Goal: Information Seeking & Learning: Learn about a topic

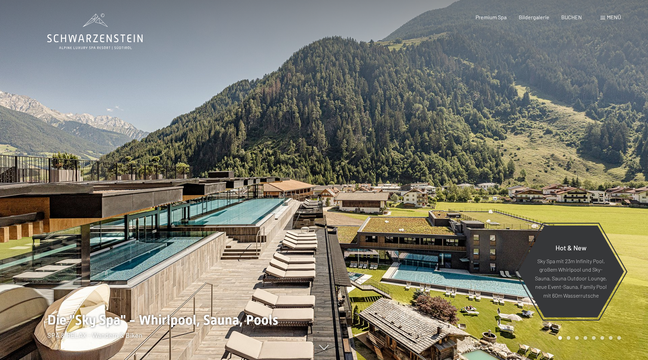
click at [603, 18] on span at bounding box center [603, 17] width 5 height 3
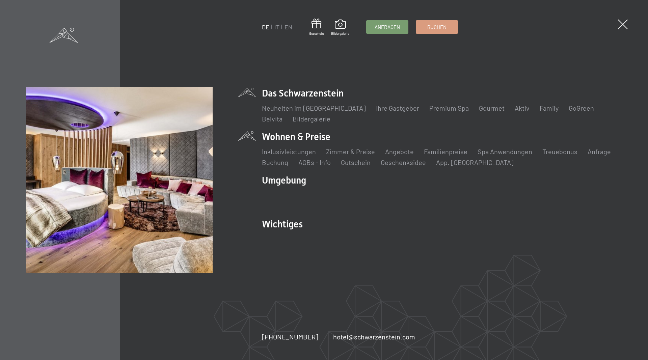
click at [314, 139] on li "Wohnen & Preise Inklusivleistungen Zimmer & Preise Liste Angebote Liste Familie…" at bounding box center [442, 148] width 360 height 37
click at [361, 154] on link "Zimmer & Preise" at bounding box center [350, 152] width 49 height 8
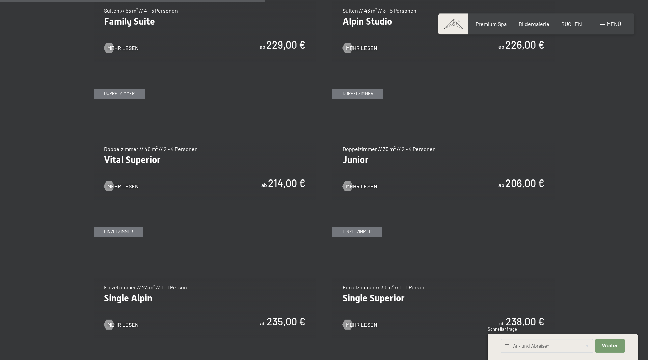
scroll to position [930, 0]
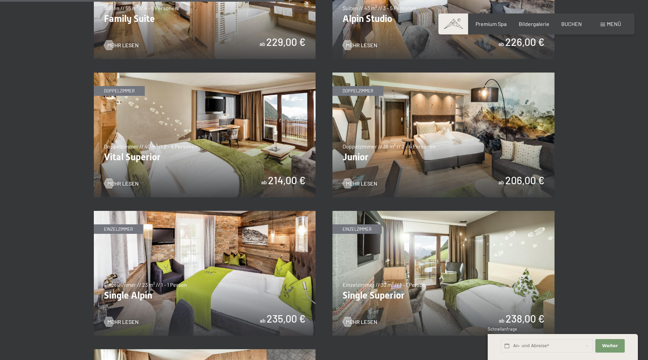
click at [401, 179] on img at bounding box center [444, 135] width 222 height 125
click at [221, 154] on img at bounding box center [205, 135] width 222 height 125
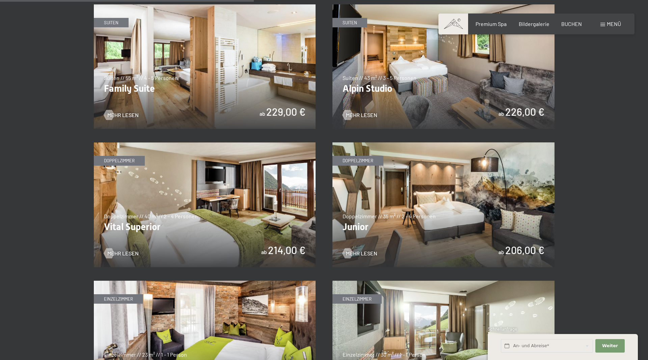
scroll to position [827, 0]
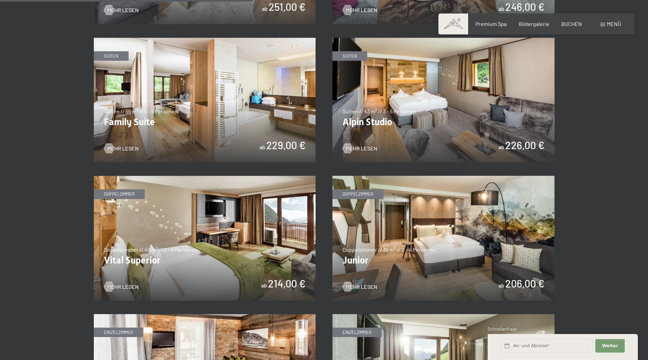
click at [428, 91] on img at bounding box center [444, 100] width 222 height 125
click at [213, 138] on img at bounding box center [205, 100] width 222 height 125
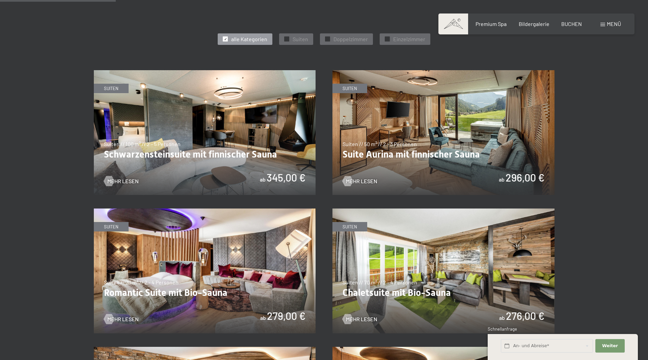
scroll to position [551, 0]
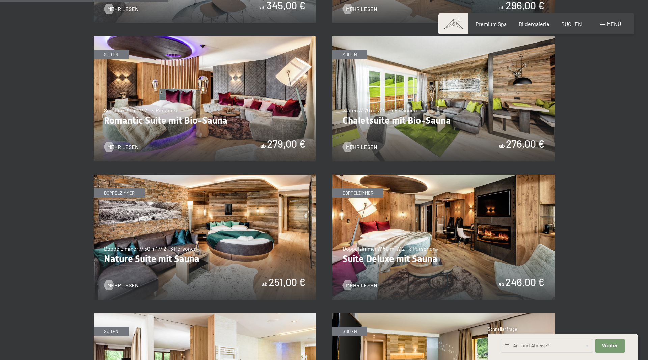
click at [434, 209] on img at bounding box center [444, 237] width 222 height 125
click at [214, 223] on img at bounding box center [205, 237] width 222 height 125
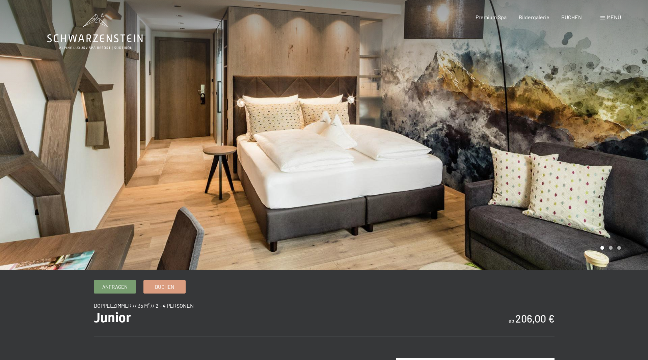
click at [591, 155] on div at bounding box center [486, 135] width 324 height 270
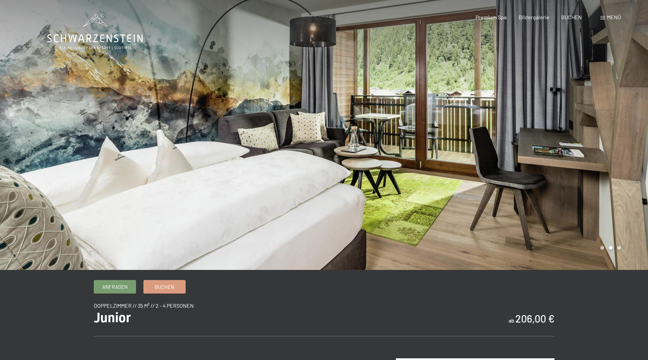
click at [590, 155] on div at bounding box center [486, 135] width 324 height 270
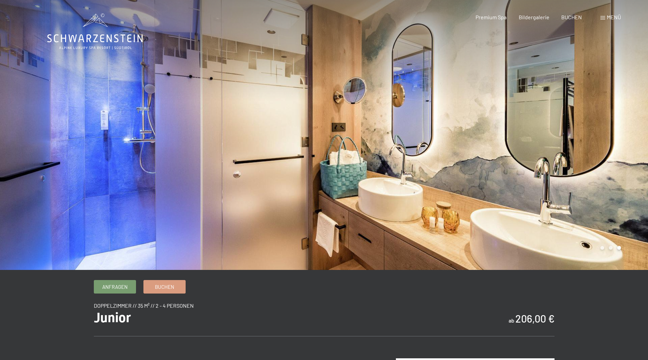
click at [585, 153] on div at bounding box center [486, 135] width 324 height 270
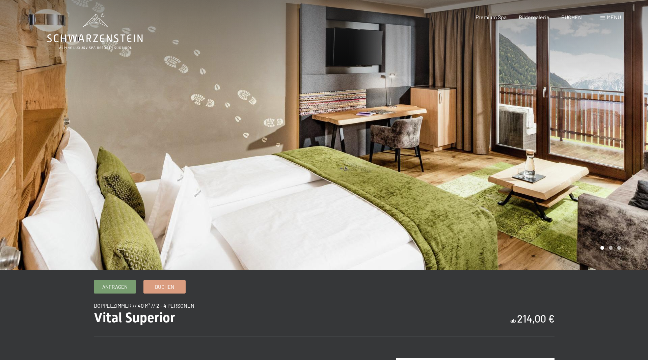
click at [589, 133] on div at bounding box center [486, 135] width 324 height 270
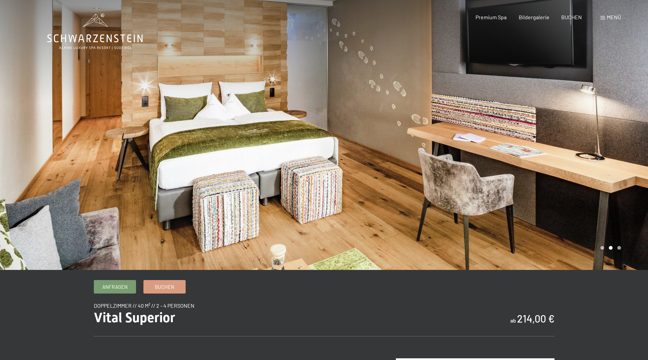
click at [589, 133] on div at bounding box center [486, 135] width 324 height 270
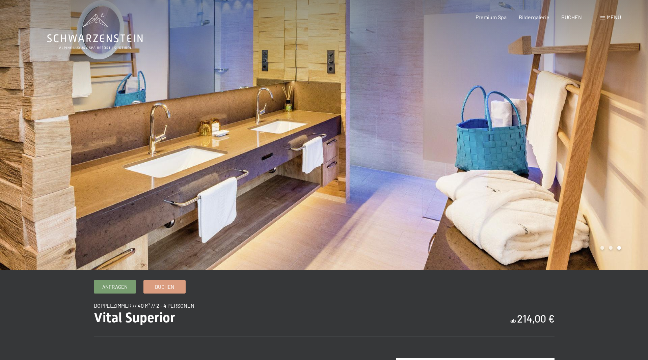
click at [589, 133] on div at bounding box center [486, 135] width 324 height 270
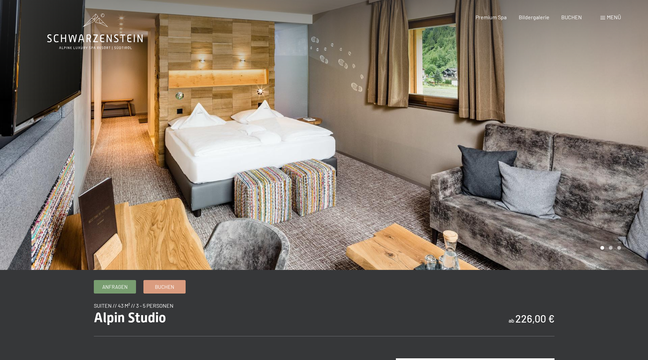
click at [605, 135] on div at bounding box center [486, 135] width 324 height 270
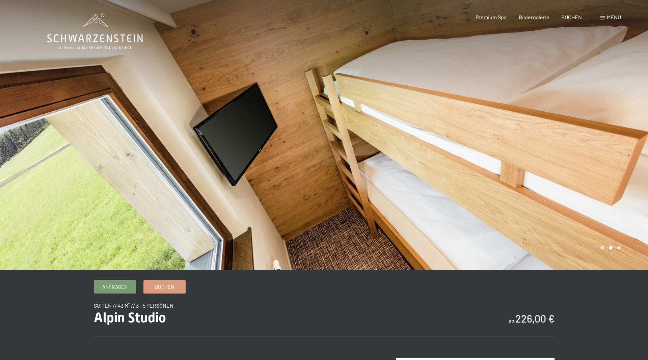
click at [605, 135] on div at bounding box center [486, 135] width 324 height 270
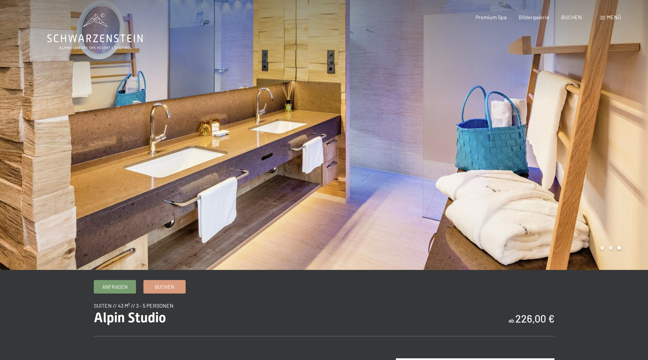
click at [605, 135] on div at bounding box center [486, 135] width 324 height 270
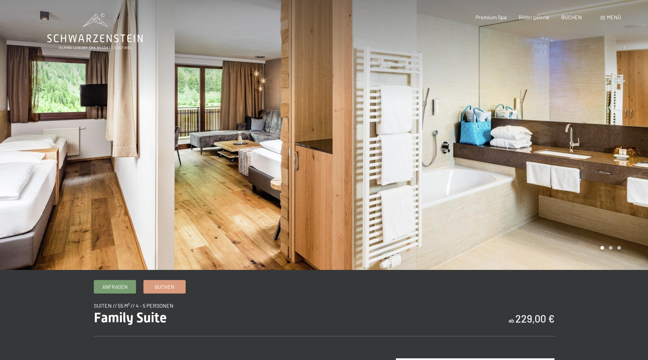
click at [581, 121] on div at bounding box center [486, 135] width 324 height 270
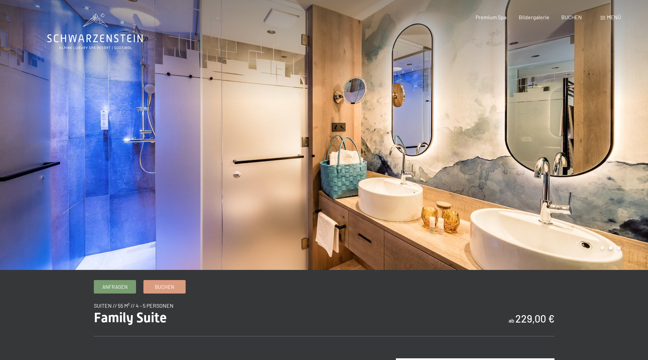
click at [581, 121] on div at bounding box center [486, 135] width 324 height 270
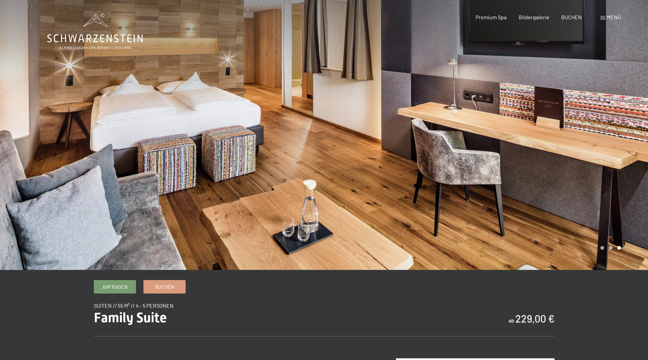
click at [581, 121] on div at bounding box center [486, 135] width 324 height 270
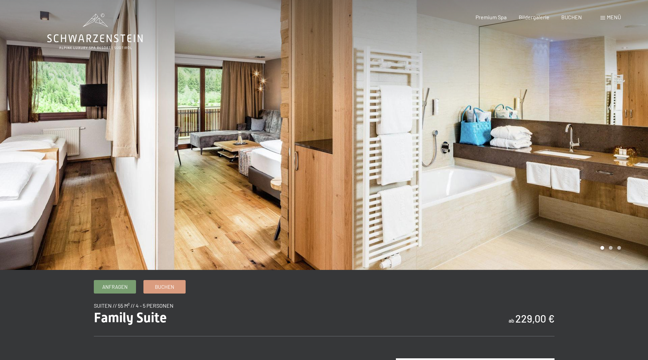
click at [581, 121] on div at bounding box center [486, 135] width 324 height 270
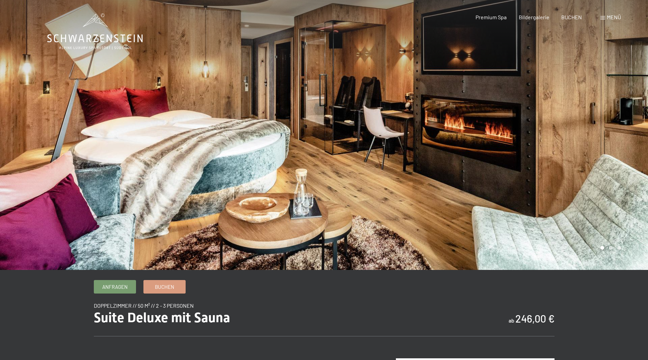
click at [614, 152] on div at bounding box center [486, 135] width 324 height 270
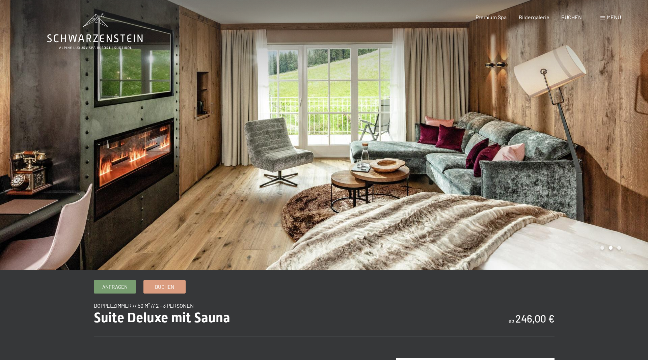
click at [614, 151] on div at bounding box center [486, 135] width 324 height 270
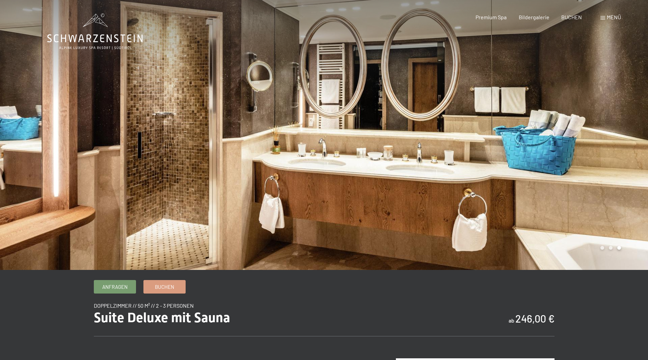
click at [612, 151] on div at bounding box center [486, 135] width 324 height 270
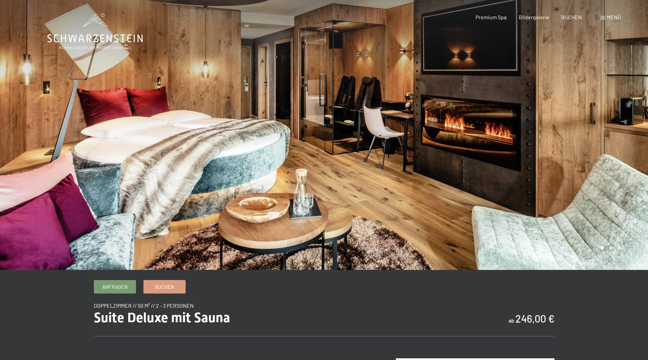
click at [612, 151] on div at bounding box center [486, 135] width 324 height 270
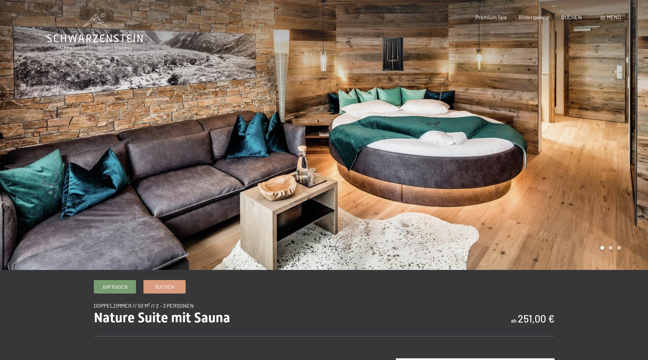
click at [586, 110] on div at bounding box center [486, 135] width 324 height 270
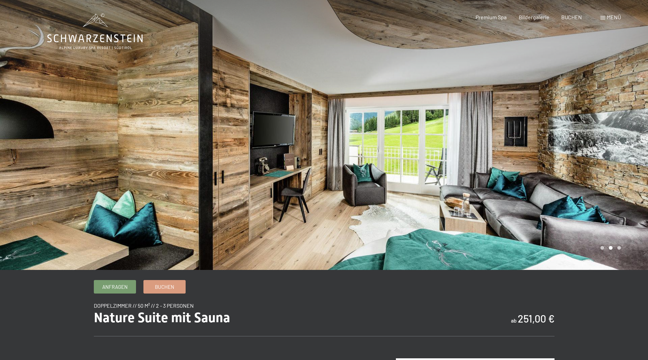
click at [586, 110] on div at bounding box center [486, 135] width 324 height 270
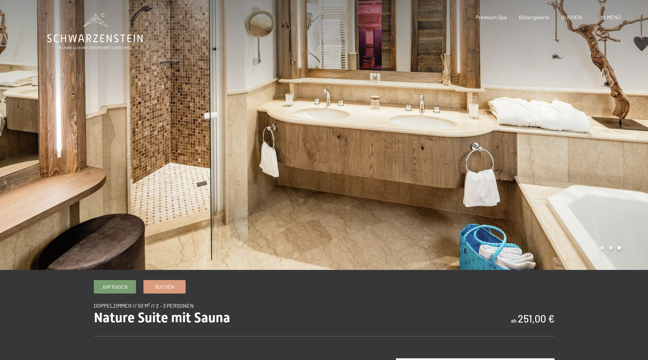
click at [586, 110] on div at bounding box center [486, 135] width 324 height 270
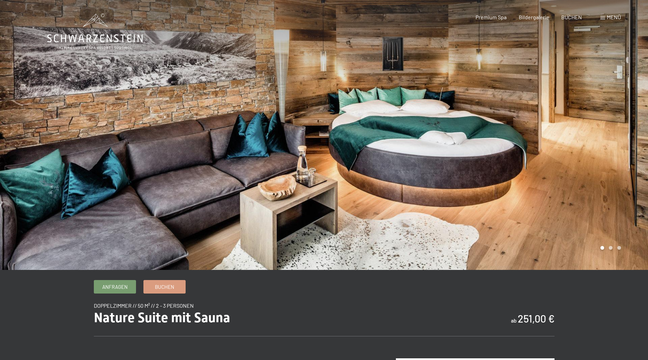
click at [586, 110] on div at bounding box center [486, 135] width 324 height 270
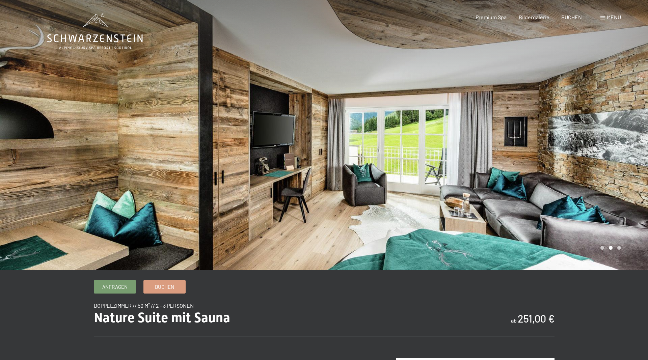
click at [586, 110] on div at bounding box center [486, 135] width 324 height 270
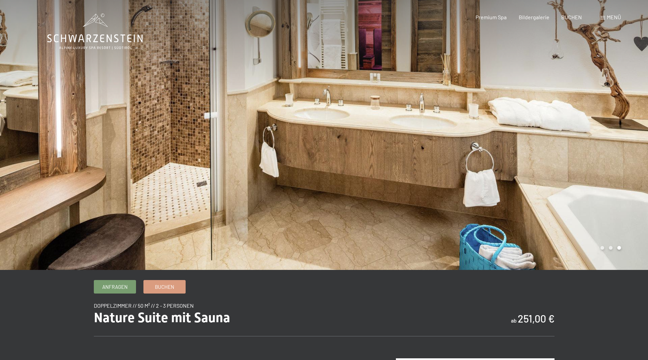
click at [586, 110] on div at bounding box center [486, 135] width 324 height 270
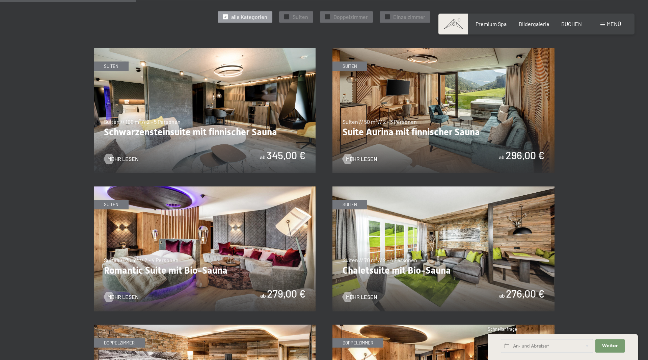
scroll to position [482, 0]
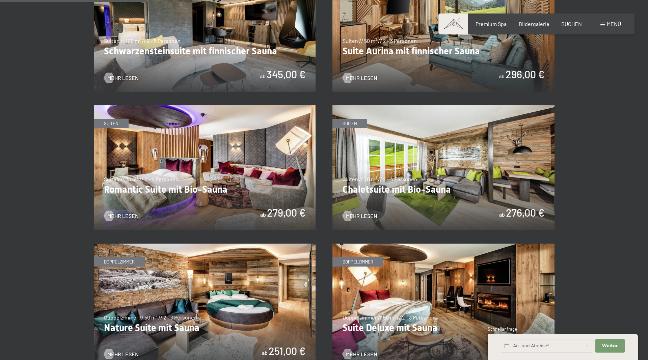
click at [188, 140] on img at bounding box center [205, 167] width 222 height 125
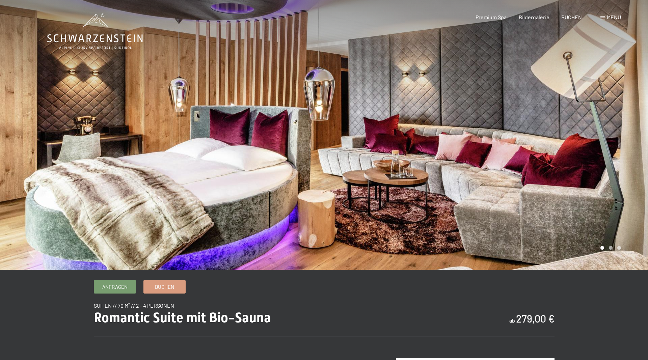
click at [618, 119] on div at bounding box center [486, 135] width 324 height 270
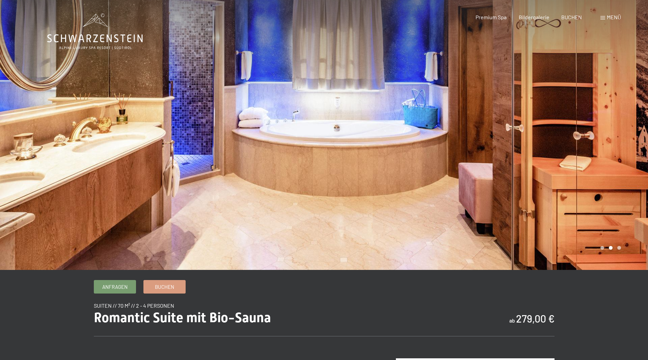
click at [618, 119] on div at bounding box center [486, 135] width 324 height 270
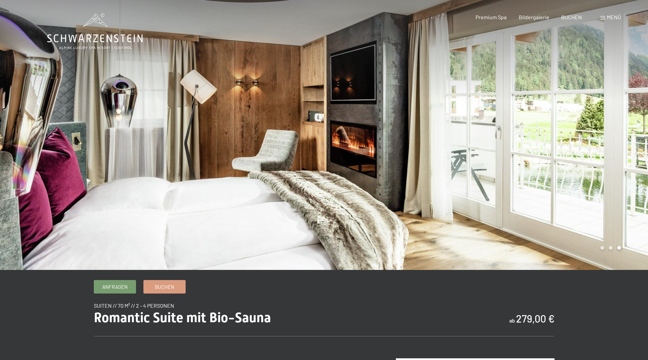
click at [618, 119] on div at bounding box center [486, 135] width 324 height 270
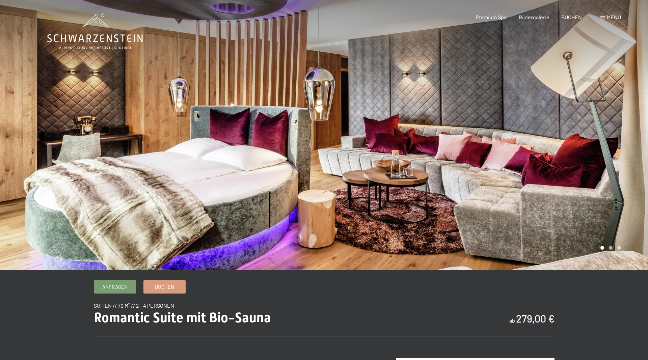
click at [618, 119] on div at bounding box center [486, 135] width 324 height 270
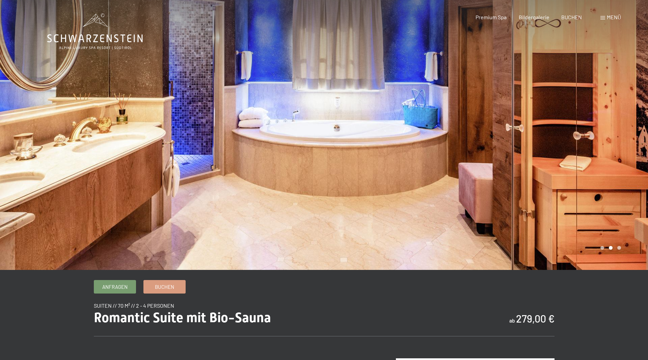
click at [618, 119] on div at bounding box center [486, 135] width 324 height 270
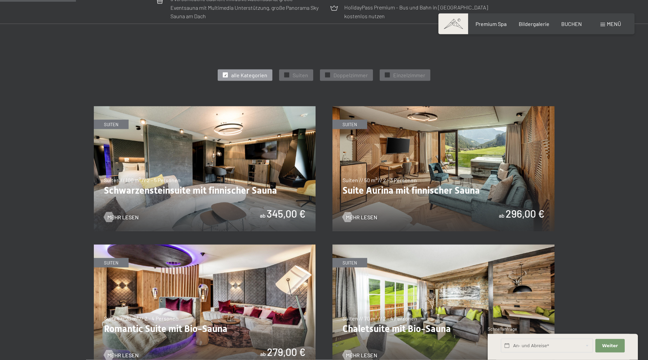
scroll to position [345, 0]
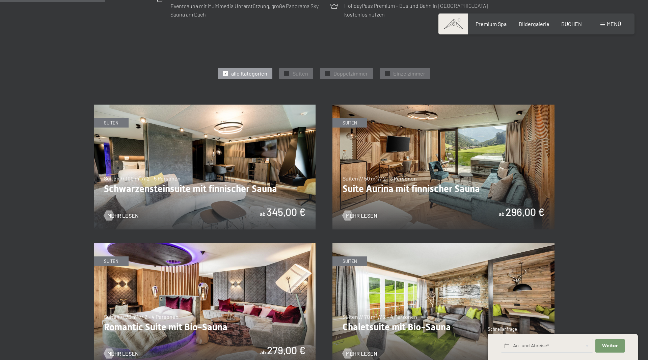
click at [271, 171] on img at bounding box center [205, 167] width 222 height 125
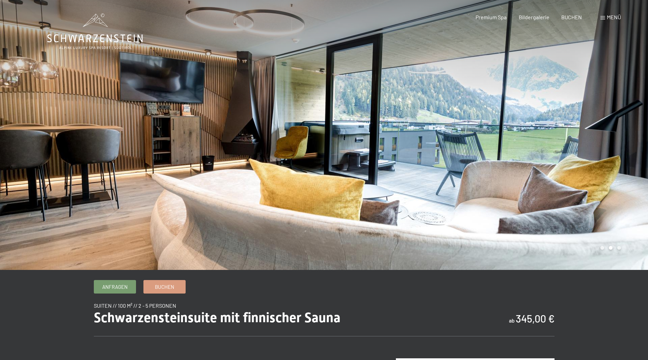
click at [610, 148] on div at bounding box center [486, 135] width 324 height 270
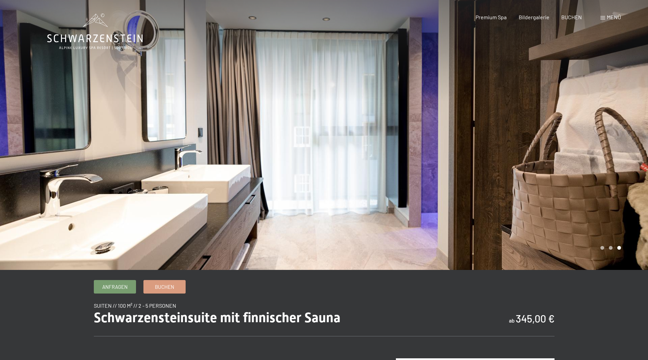
click at [610, 148] on div at bounding box center [486, 135] width 324 height 270
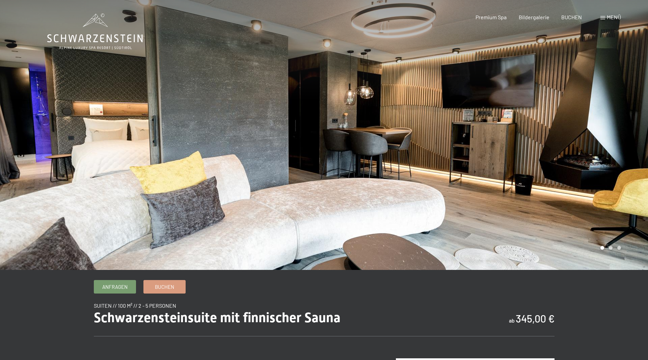
click at [610, 148] on div at bounding box center [486, 135] width 324 height 270
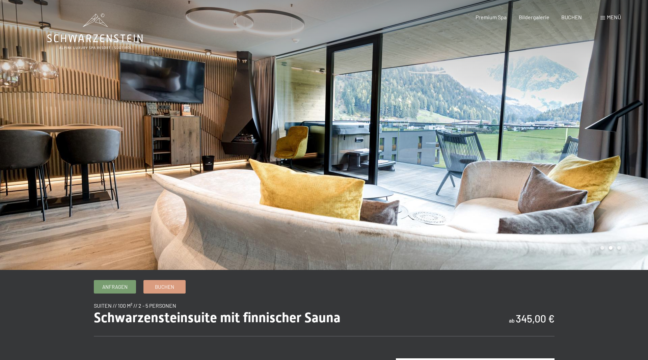
click at [610, 148] on div at bounding box center [486, 135] width 324 height 270
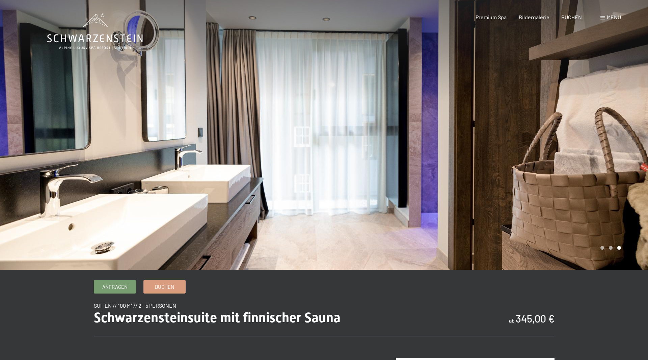
click at [610, 148] on div at bounding box center [486, 135] width 324 height 270
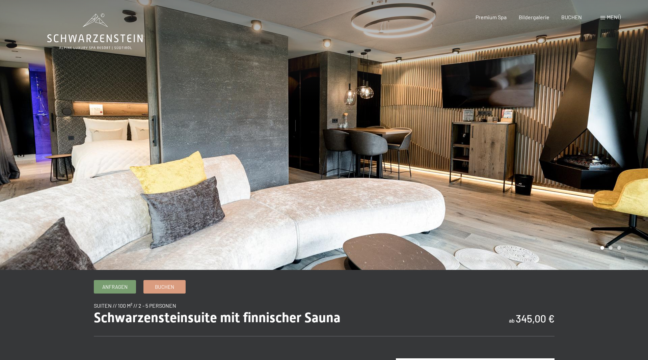
click at [610, 148] on div at bounding box center [486, 135] width 324 height 270
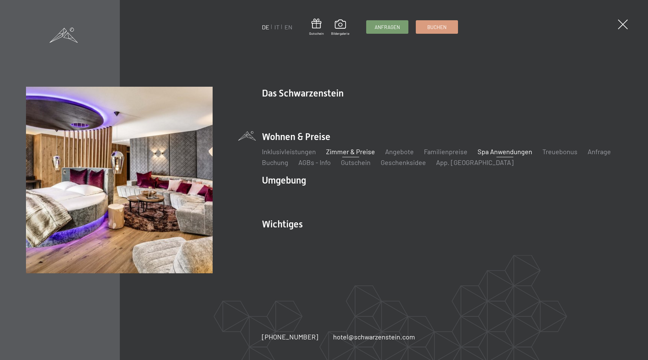
click at [517, 156] on link "Spa Anwendungen" at bounding box center [505, 152] width 55 height 8
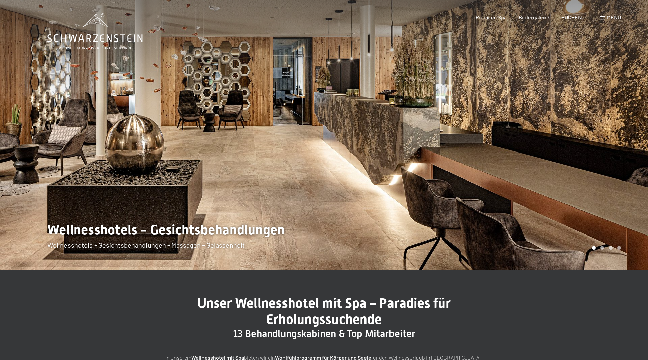
click at [620, 143] on div at bounding box center [486, 135] width 324 height 270
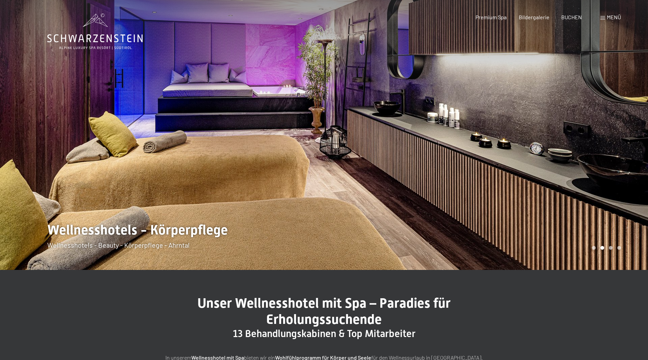
click at [620, 143] on div at bounding box center [486, 135] width 324 height 270
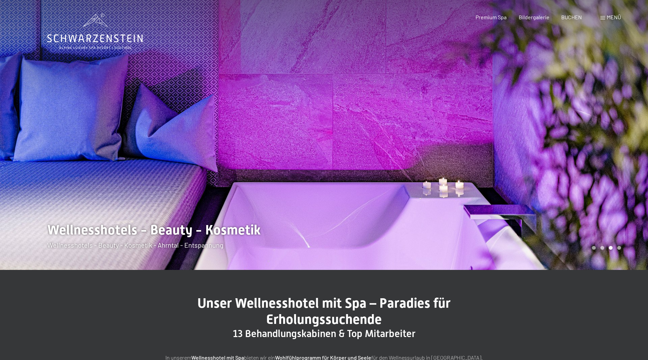
click at [620, 143] on div at bounding box center [486, 135] width 324 height 270
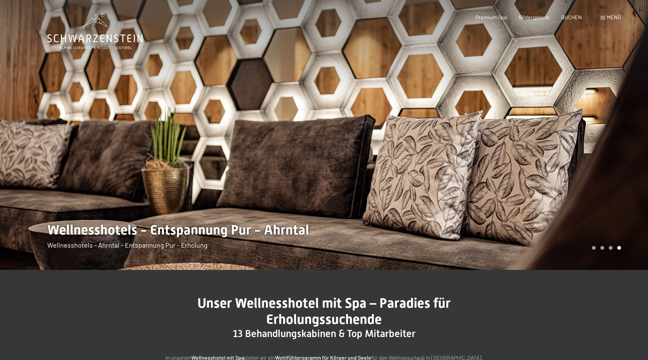
click at [620, 143] on div at bounding box center [486, 135] width 324 height 270
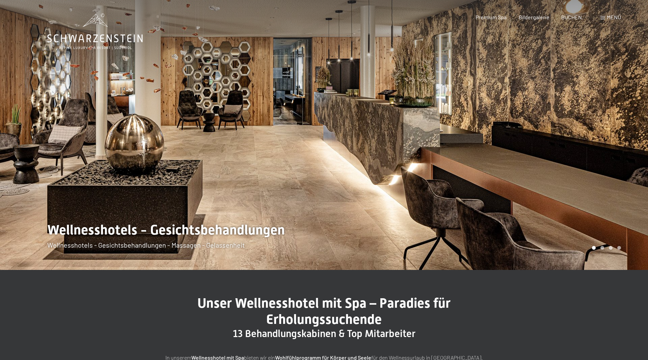
click at [620, 143] on div at bounding box center [486, 135] width 324 height 270
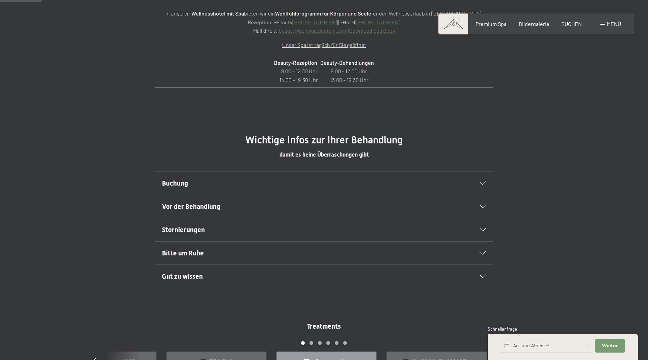
scroll to position [448, 0]
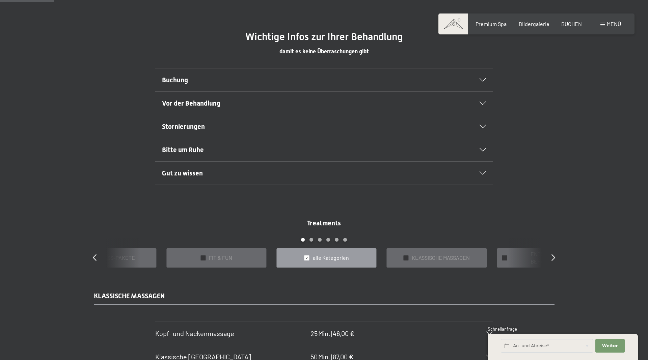
click at [484, 149] on icon at bounding box center [483, 149] width 6 height 3
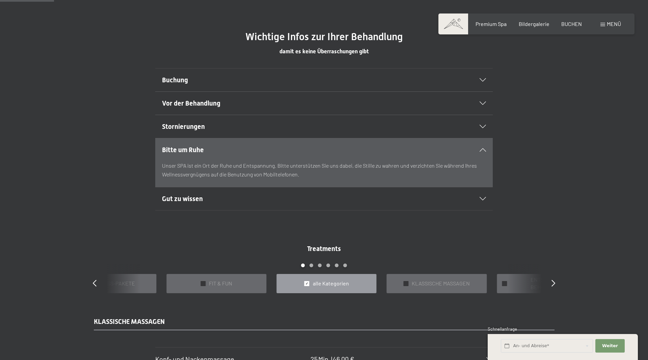
click at [484, 149] on icon at bounding box center [483, 149] width 6 height 3
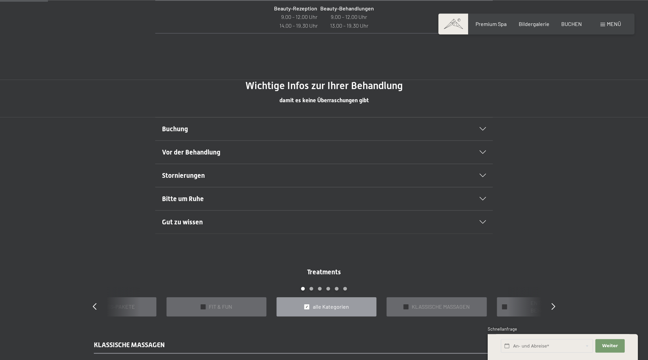
scroll to position [379, 0]
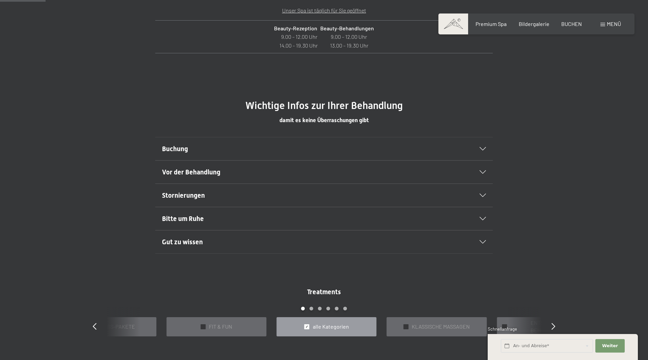
click at [485, 28] on div "Buchen Anfragen Premium Spa Bildergalerie BUCHEN Menü DE IT EN Gutschein Bilder…" at bounding box center [536, 23] width 169 height 7
click at [485, 25] on span "Premium Spa" at bounding box center [491, 23] width 31 height 6
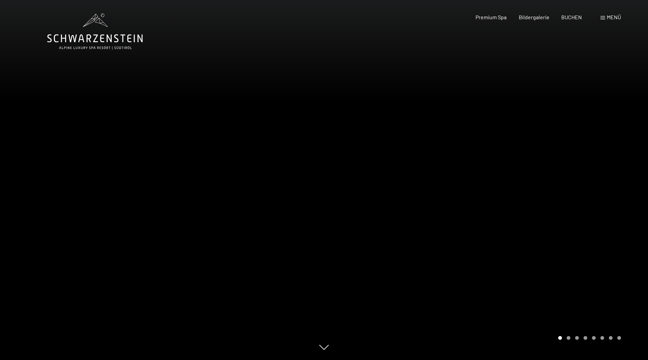
click at [620, 178] on div at bounding box center [486, 180] width 324 height 360
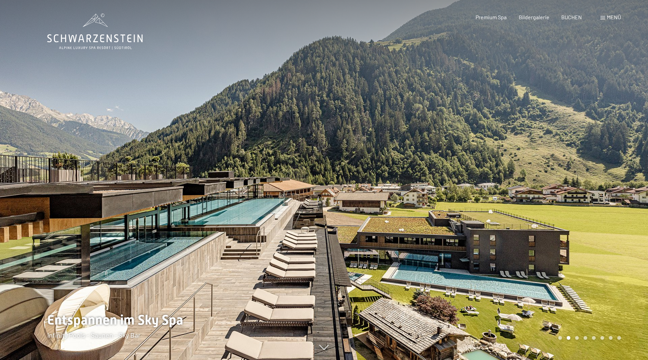
click at [619, 178] on div at bounding box center [486, 180] width 324 height 360
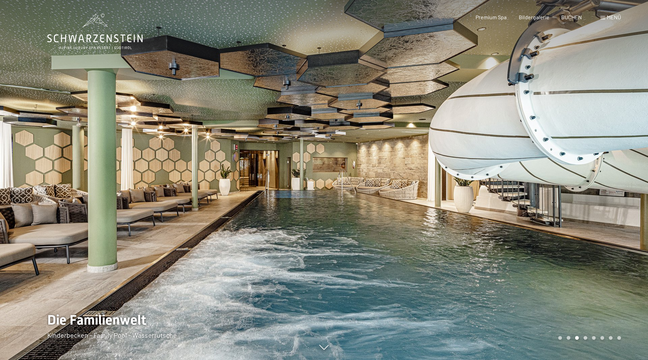
click at [619, 178] on div at bounding box center [486, 180] width 324 height 360
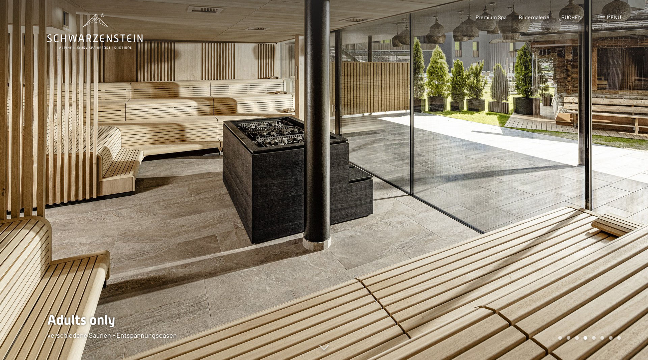
click at [619, 178] on div at bounding box center [486, 180] width 324 height 360
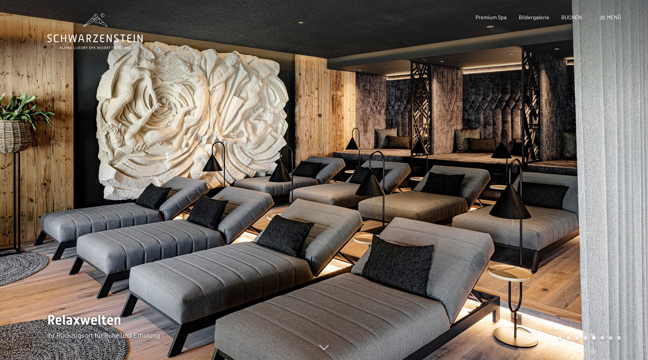
click at [619, 178] on div at bounding box center [486, 180] width 324 height 360
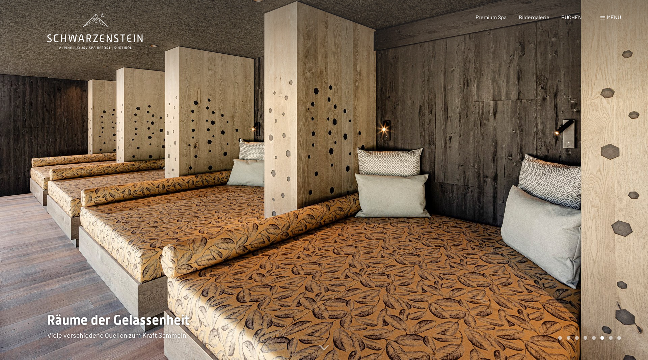
click at [619, 178] on div at bounding box center [486, 180] width 324 height 360
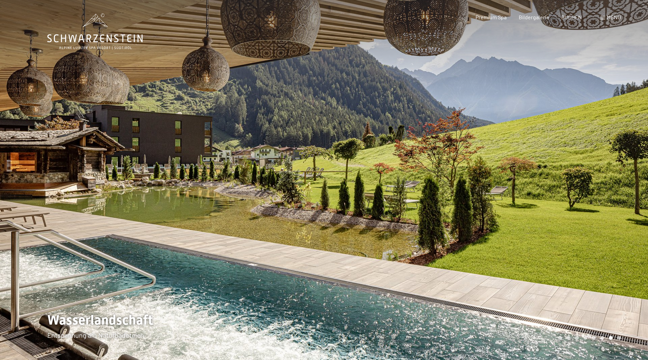
click at [619, 178] on div at bounding box center [486, 180] width 324 height 360
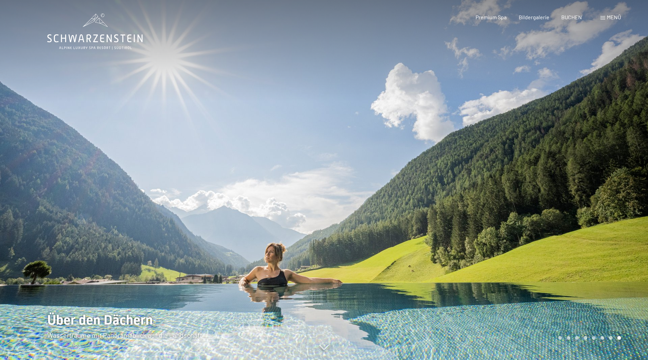
click at [619, 178] on div at bounding box center [486, 180] width 324 height 360
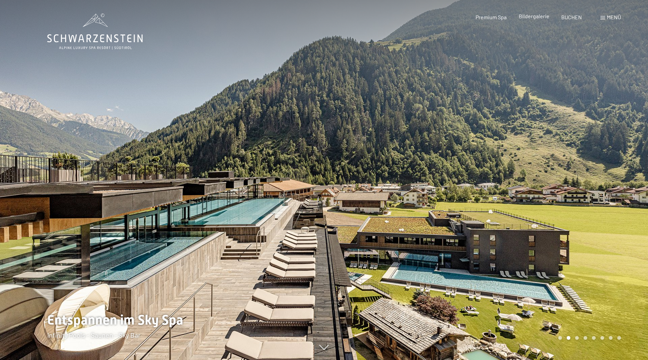
click at [543, 18] on span "Bildergalerie" at bounding box center [534, 16] width 31 height 6
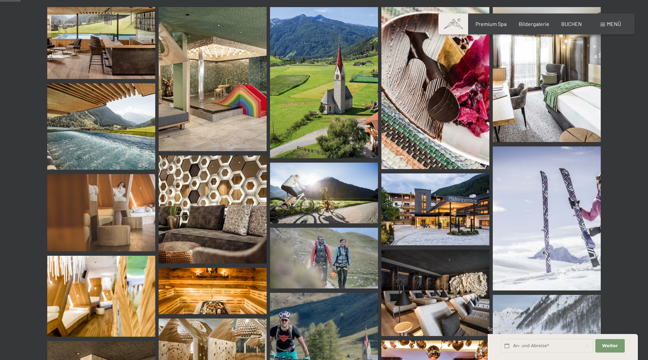
scroll to position [276, 0]
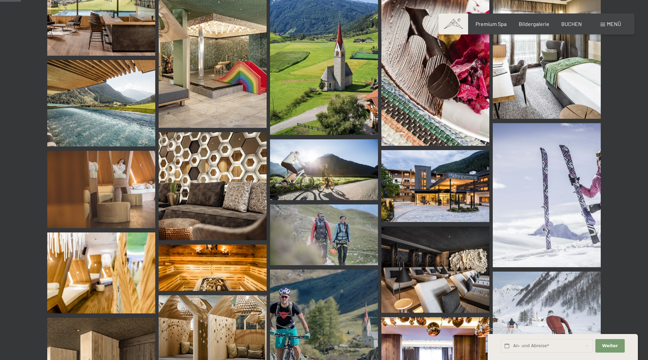
click at [448, 190] on img at bounding box center [436, 186] width 108 height 72
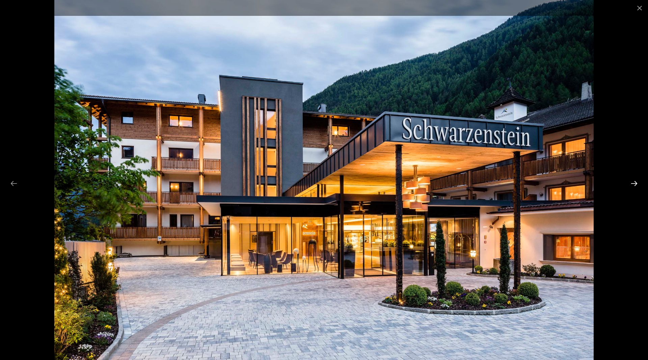
click at [632, 184] on button "Next slide" at bounding box center [635, 183] width 14 height 13
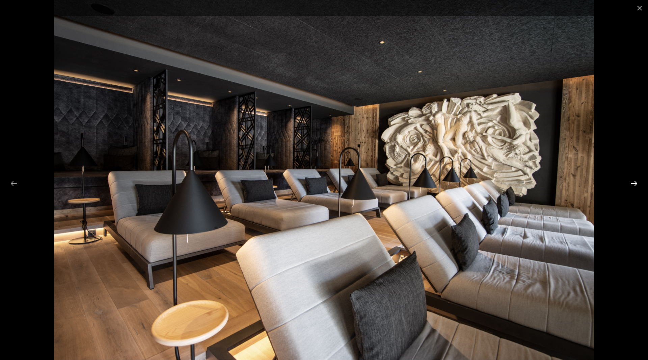
click at [632, 184] on button "Next slide" at bounding box center [635, 183] width 14 height 13
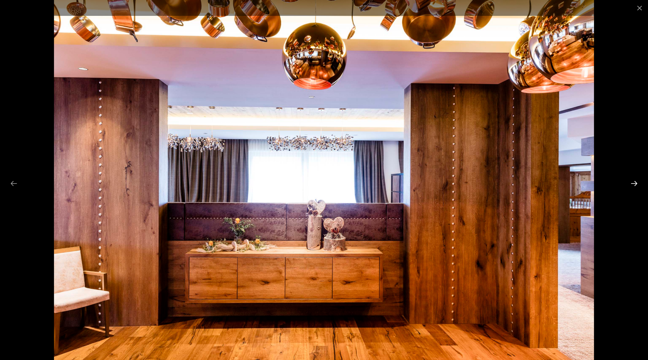
click at [632, 184] on button "Next slide" at bounding box center [635, 183] width 14 height 13
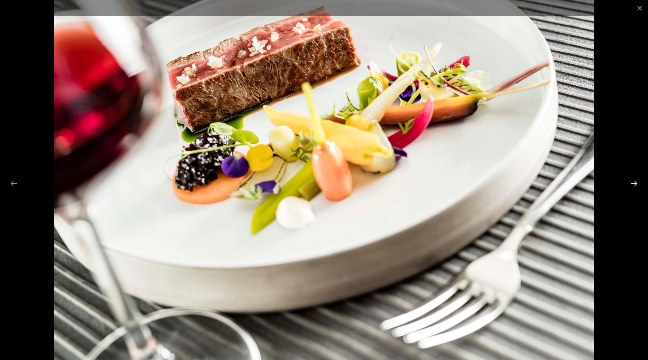
click at [632, 184] on button "Next slide" at bounding box center [635, 183] width 14 height 13
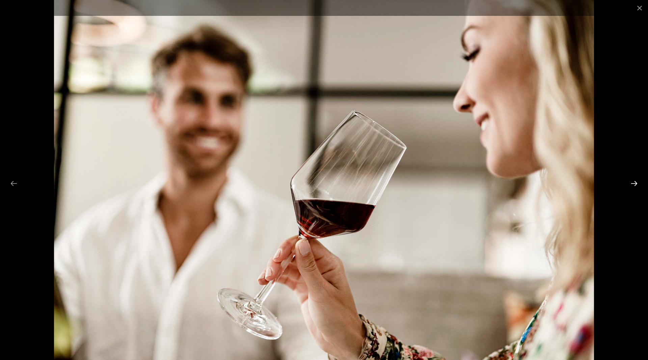
click at [632, 184] on button "Next slide" at bounding box center [635, 183] width 14 height 13
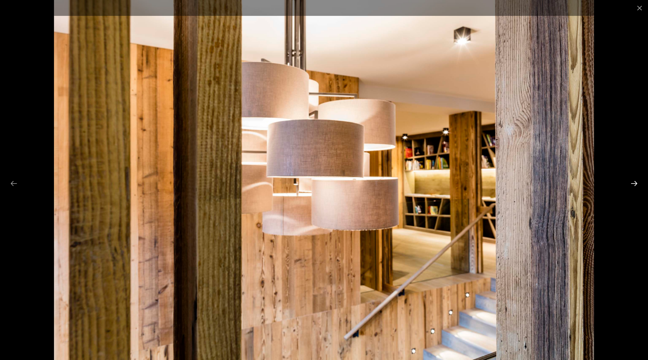
click at [632, 184] on button "Next slide" at bounding box center [635, 183] width 14 height 13
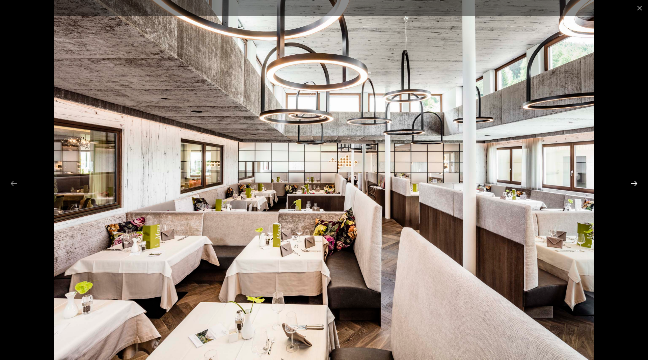
click at [632, 184] on button "Next slide" at bounding box center [635, 183] width 14 height 13
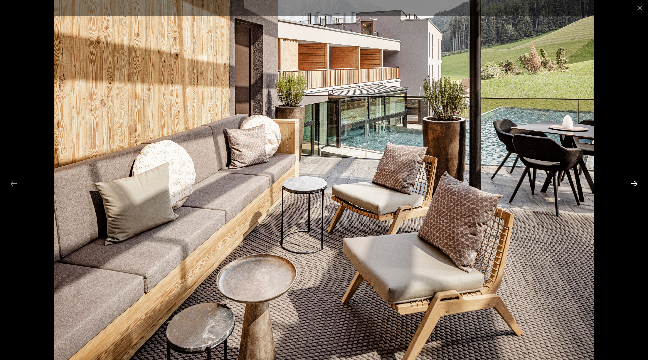
click at [632, 184] on button "Next slide" at bounding box center [635, 183] width 14 height 13
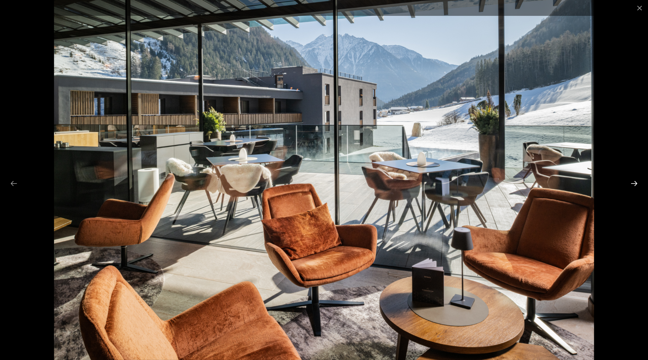
click at [632, 184] on button "Next slide" at bounding box center [635, 183] width 14 height 13
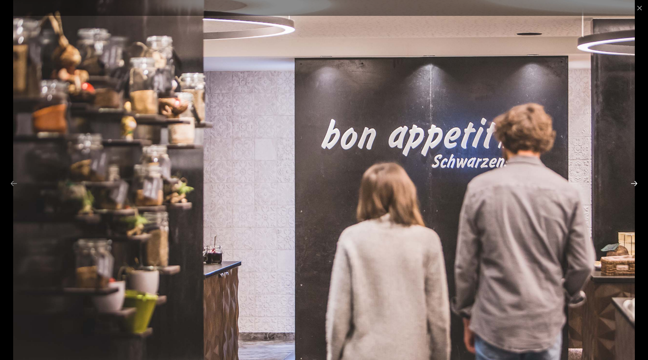
click at [632, 184] on button "Next slide" at bounding box center [635, 183] width 14 height 13
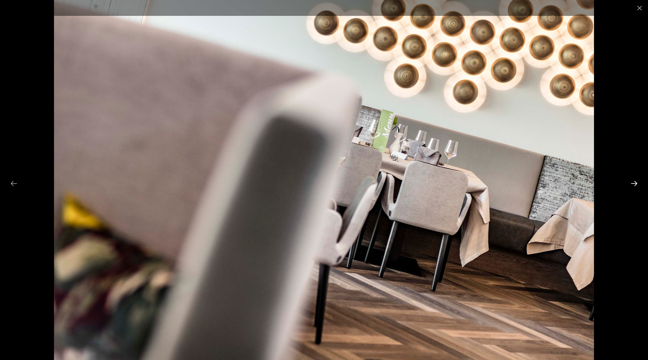
click at [632, 184] on button "Next slide" at bounding box center [635, 183] width 14 height 13
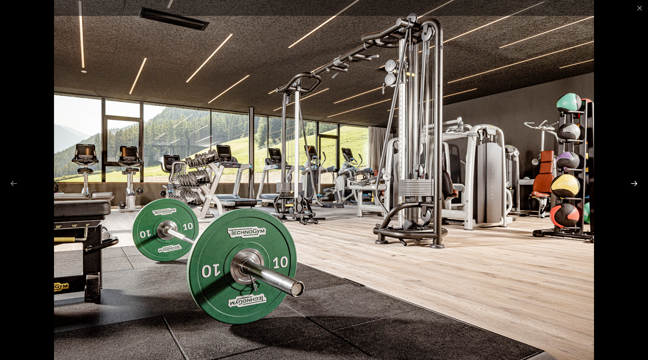
click at [632, 184] on button "Next slide" at bounding box center [635, 183] width 14 height 13
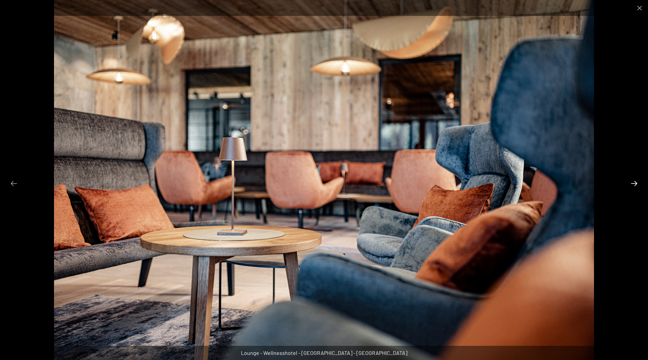
click at [632, 184] on button "Next slide" at bounding box center [635, 183] width 14 height 13
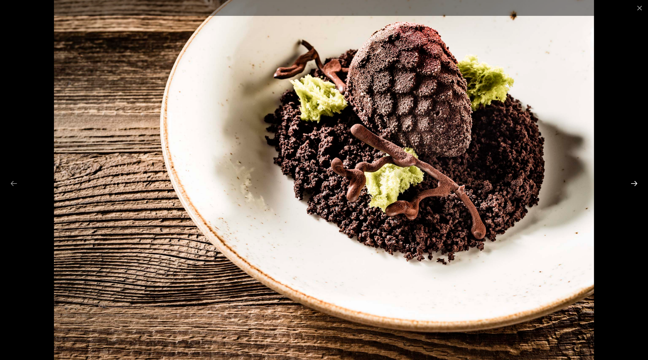
click at [632, 184] on button "Next slide" at bounding box center [635, 183] width 14 height 13
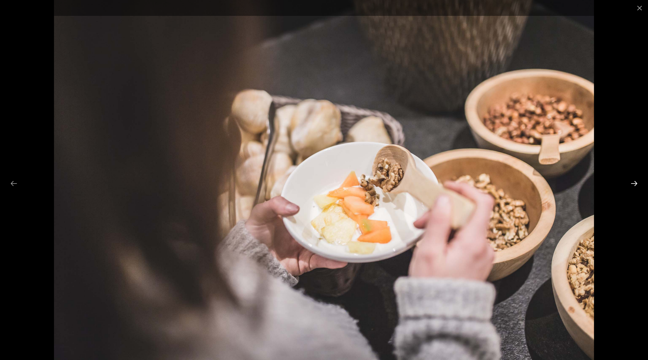
click at [632, 184] on button "Next slide" at bounding box center [635, 183] width 14 height 13
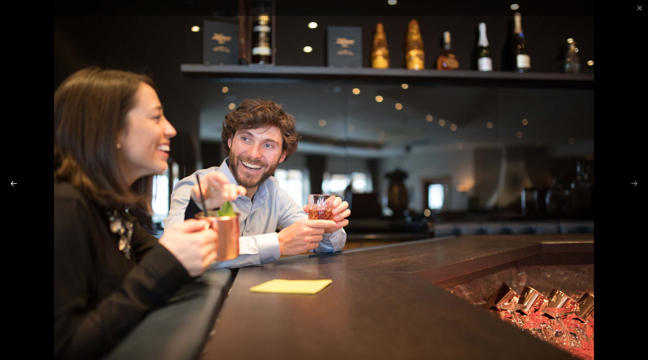
click at [16, 184] on button "Previous slide" at bounding box center [14, 183] width 14 height 13
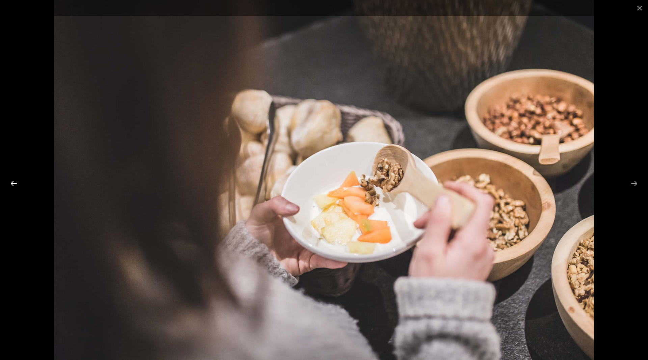
click at [16, 184] on button "Previous slide" at bounding box center [14, 183] width 14 height 13
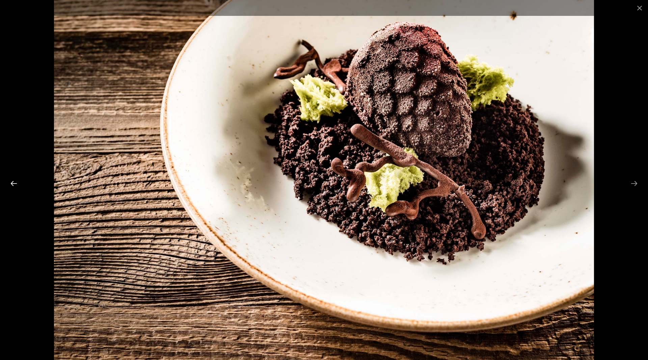
click at [16, 184] on button "Previous slide" at bounding box center [14, 183] width 14 height 13
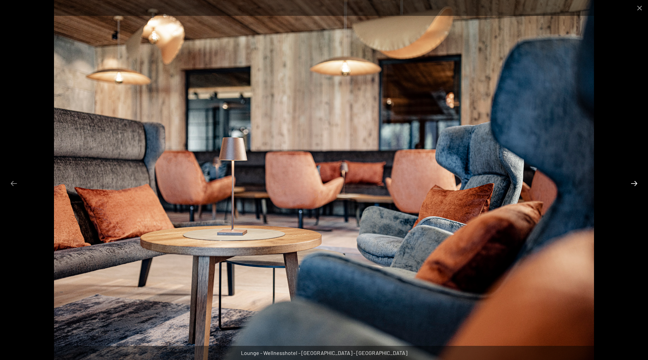
click at [633, 182] on button "Next slide" at bounding box center [635, 183] width 14 height 13
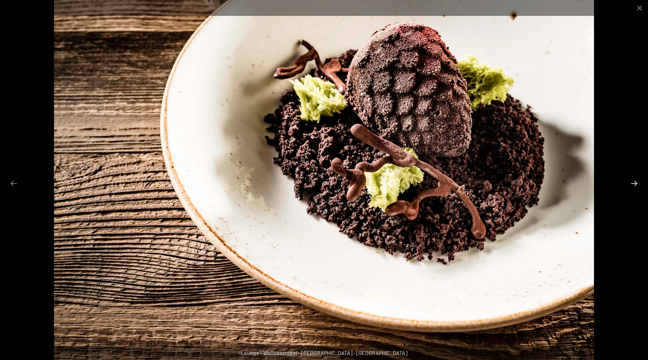
click at [633, 182] on button "Next slide" at bounding box center [635, 183] width 14 height 13
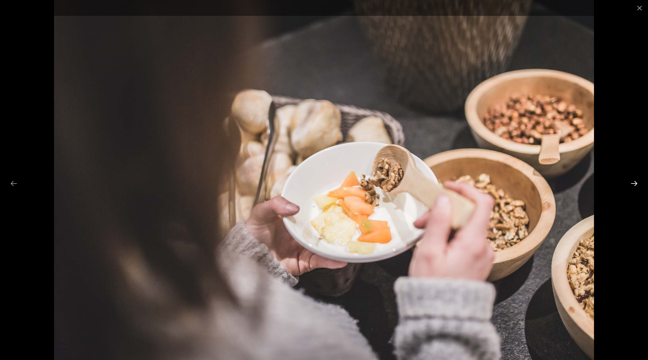
click at [633, 182] on button "Next slide" at bounding box center [635, 183] width 14 height 13
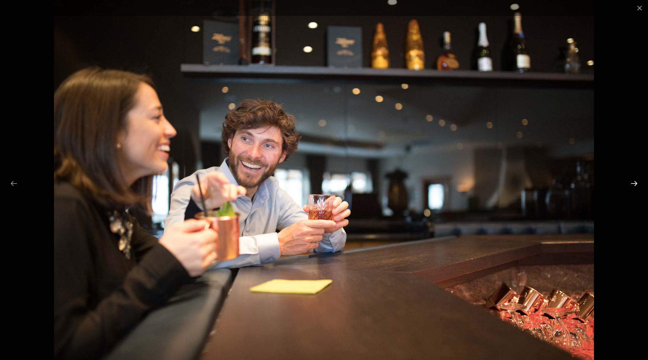
click at [633, 182] on button "Next slide" at bounding box center [635, 183] width 14 height 13
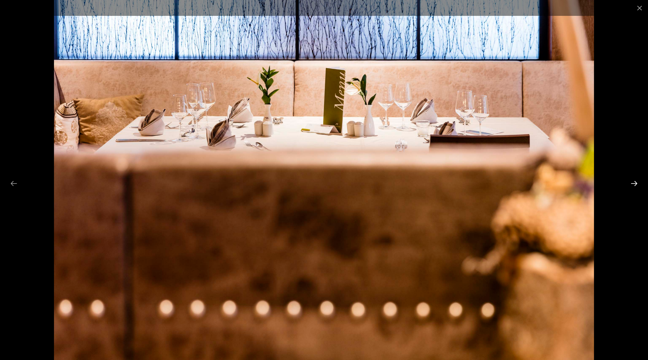
click at [633, 182] on button "Next slide" at bounding box center [635, 183] width 14 height 13
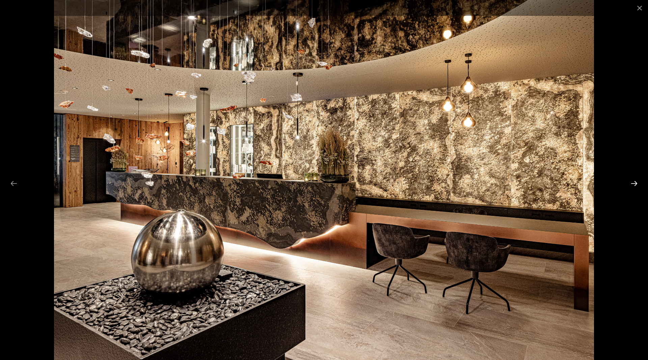
click at [633, 182] on button "Next slide" at bounding box center [635, 183] width 14 height 13
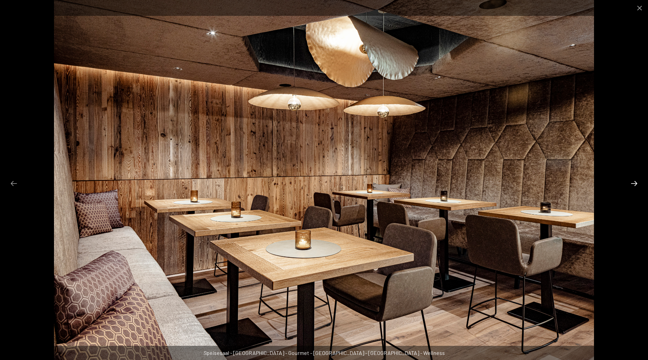
click at [633, 182] on button "Next slide" at bounding box center [635, 183] width 14 height 13
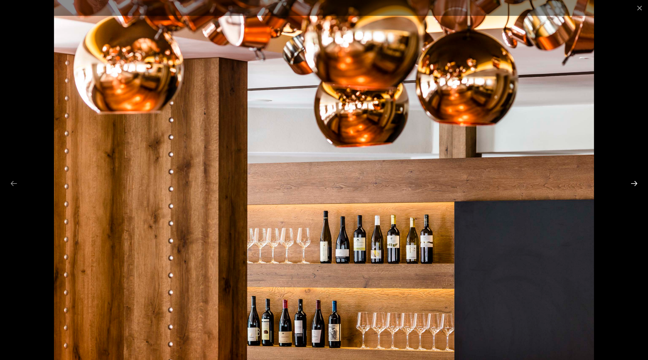
click at [633, 182] on button "Next slide" at bounding box center [635, 183] width 14 height 13
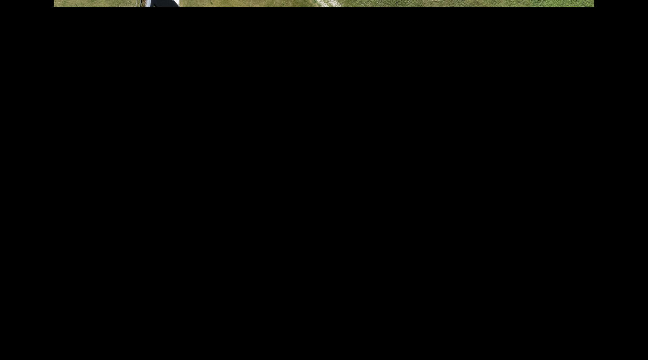
click at [633, 182] on button "Next slide" at bounding box center [638, 183] width 14 height 13
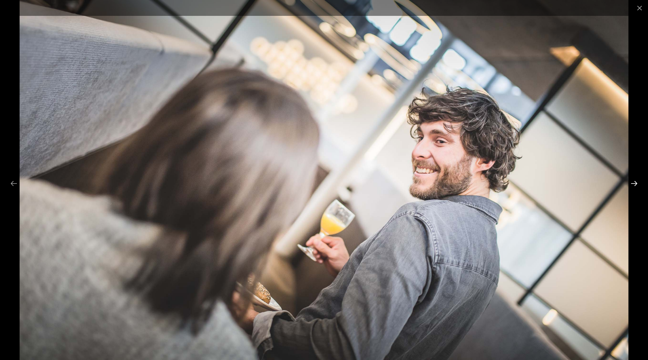
click at [633, 182] on button "Next slide" at bounding box center [635, 183] width 14 height 13
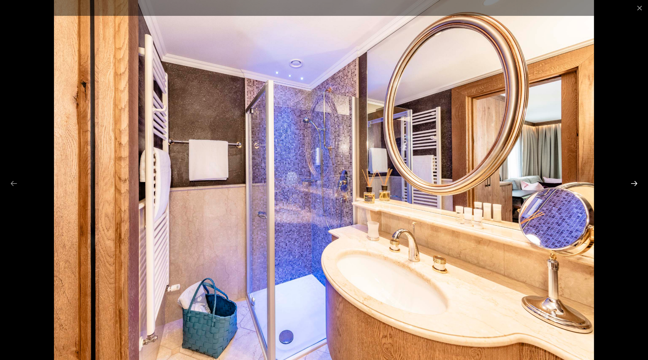
click at [633, 182] on button "Next slide" at bounding box center [635, 183] width 14 height 13
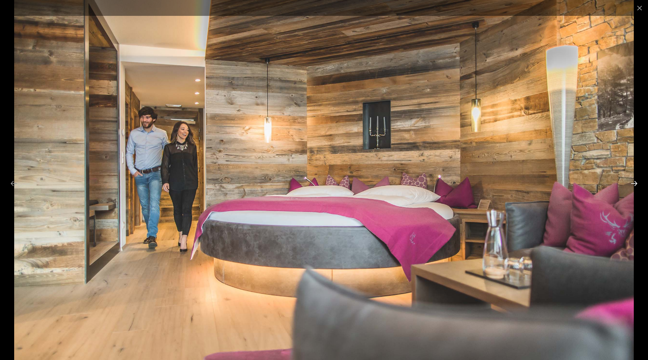
click at [633, 182] on button "Next slide" at bounding box center [635, 183] width 14 height 13
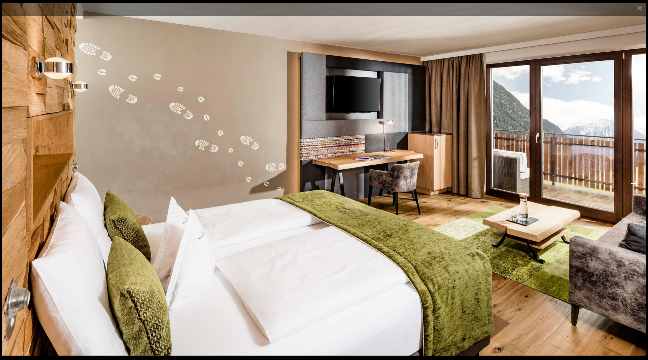
click at [633, 182] on button "Next slide" at bounding box center [635, 183] width 14 height 13
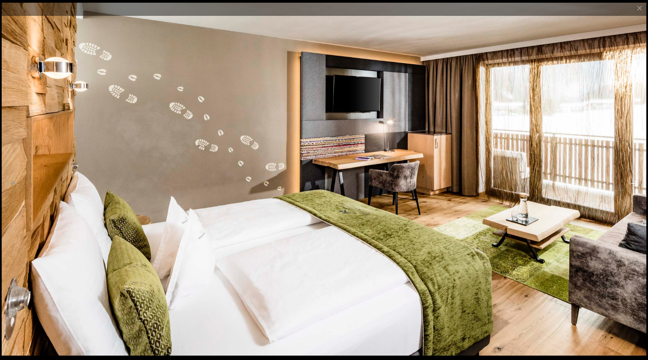
click at [633, 182] on button "Next slide" at bounding box center [635, 183] width 14 height 13
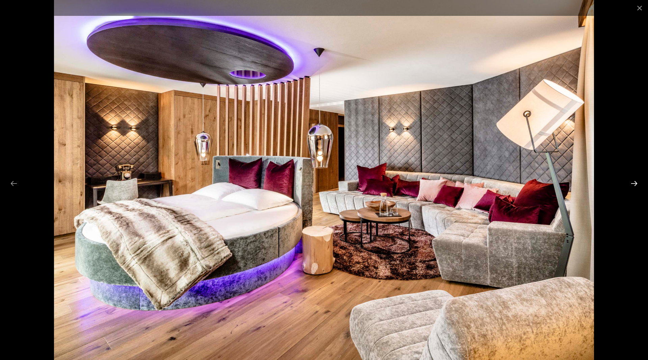
click at [633, 182] on button "Next slide" at bounding box center [635, 183] width 14 height 13
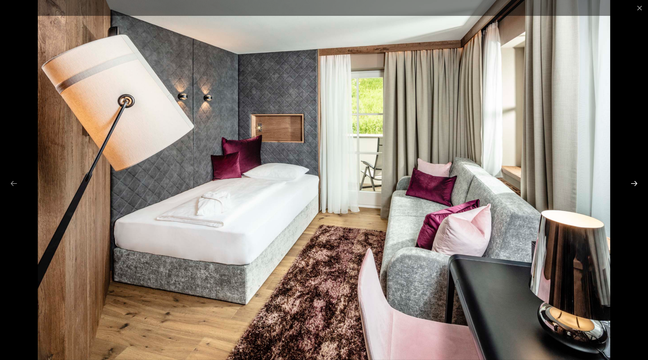
click at [633, 182] on button "Next slide" at bounding box center [635, 183] width 14 height 13
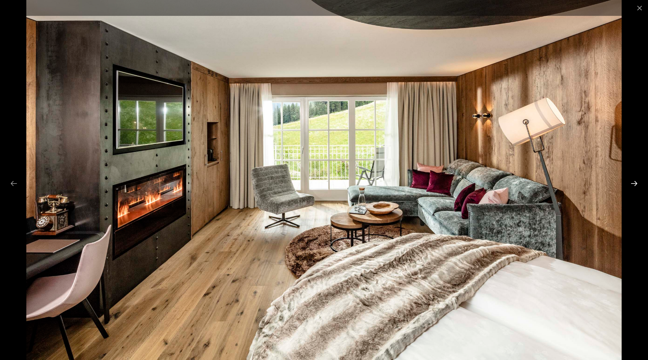
click at [633, 182] on button "Next slide" at bounding box center [635, 183] width 14 height 13
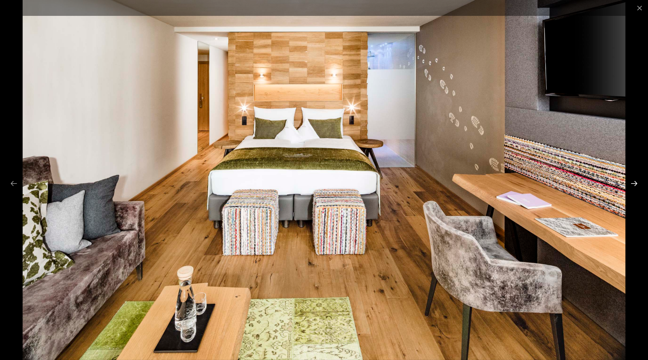
click at [633, 182] on button "Next slide" at bounding box center [635, 183] width 14 height 13
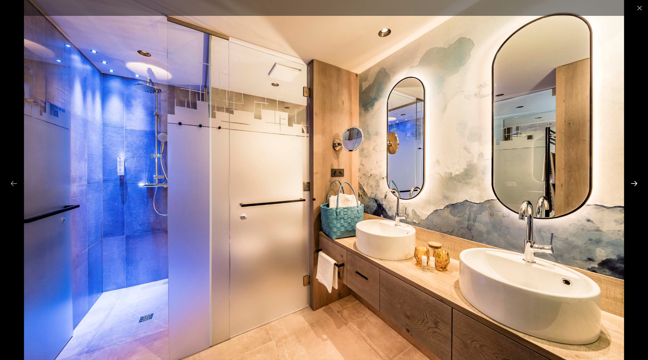
click at [633, 182] on button "Next slide" at bounding box center [635, 183] width 14 height 13
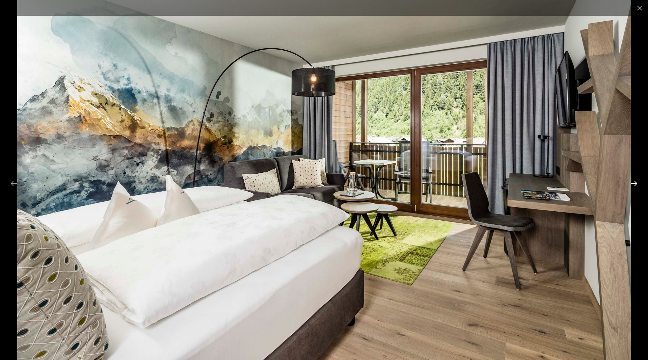
click at [633, 182] on button "Next slide" at bounding box center [635, 183] width 14 height 13
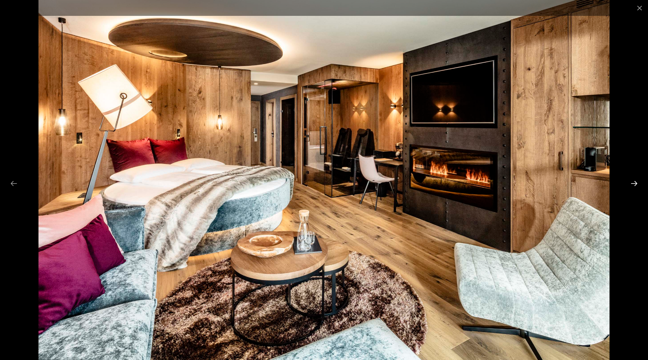
click at [633, 182] on button "Next slide" at bounding box center [635, 183] width 14 height 13
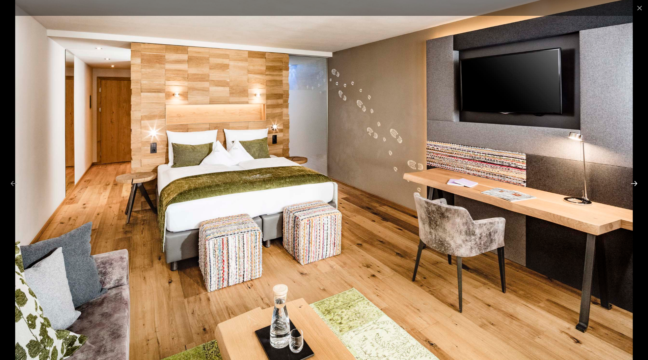
click at [633, 182] on button "Next slide" at bounding box center [635, 183] width 14 height 13
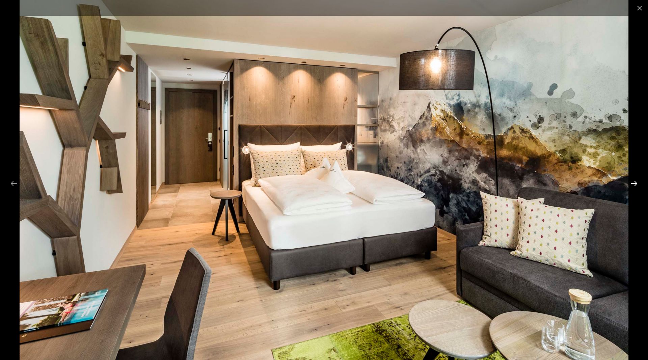
click at [633, 182] on button "Next slide" at bounding box center [635, 183] width 14 height 13
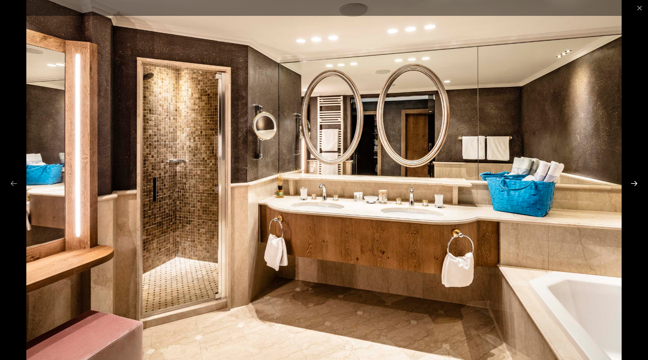
click at [633, 182] on button "Next slide" at bounding box center [635, 183] width 14 height 13
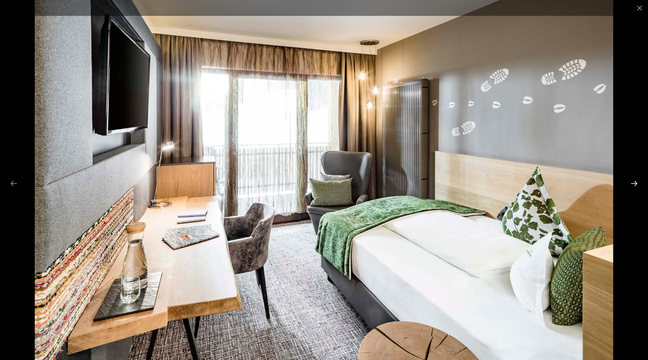
click at [633, 182] on button "Next slide" at bounding box center [635, 183] width 14 height 13
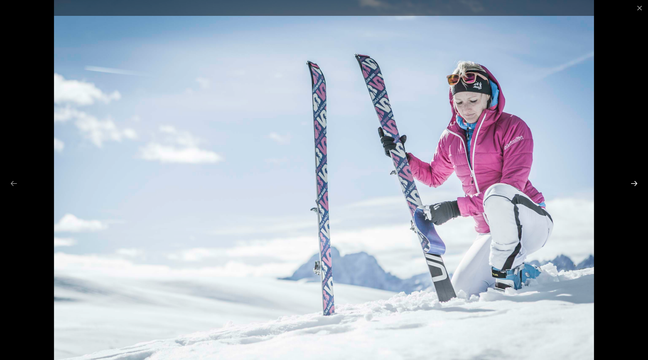
click at [633, 182] on button "Next slide" at bounding box center [635, 183] width 14 height 13
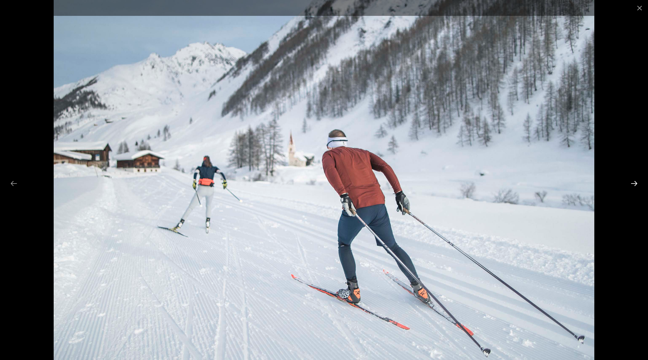
click at [633, 182] on button "Next slide" at bounding box center [635, 183] width 14 height 13
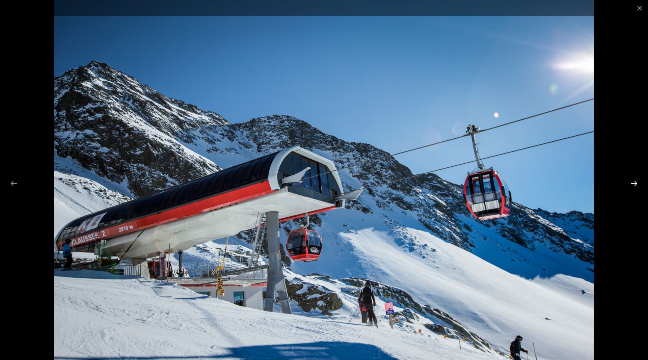
click at [633, 182] on button "Next slide" at bounding box center [635, 183] width 14 height 13
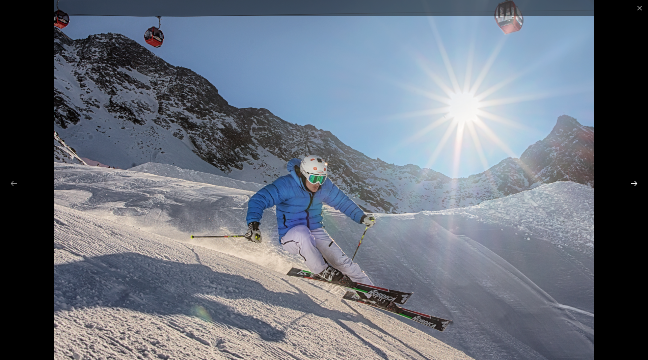
click at [633, 182] on button "Next slide" at bounding box center [635, 183] width 14 height 13
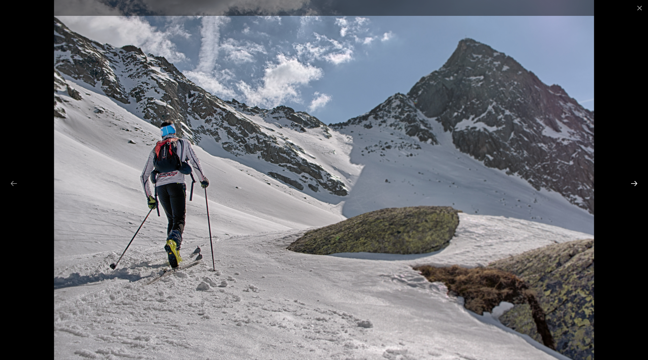
click at [633, 182] on button "Next slide" at bounding box center [635, 183] width 14 height 13
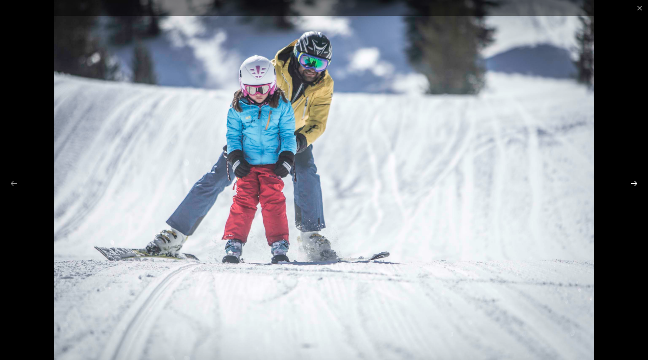
click at [633, 182] on button "Next slide" at bounding box center [635, 183] width 14 height 13
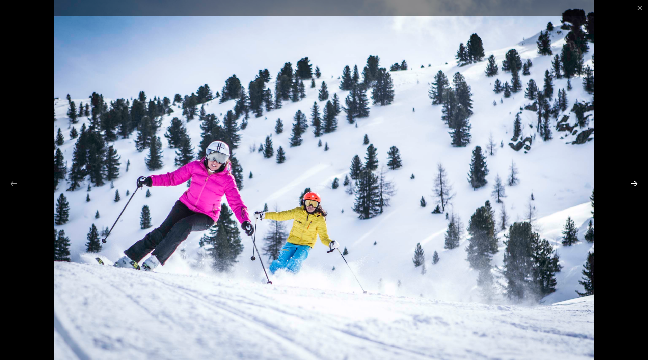
click at [633, 182] on button "Next slide" at bounding box center [635, 183] width 14 height 13
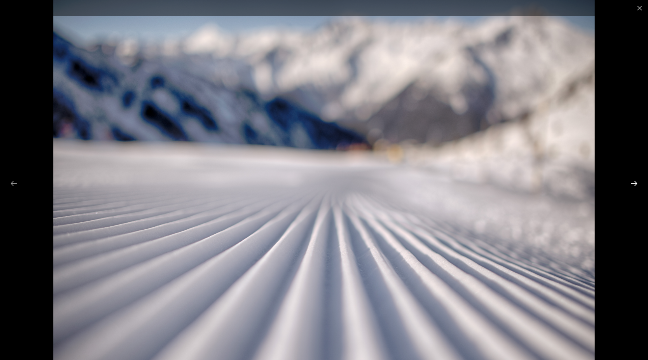
click at [633, 182] on button "Next slide" at bounding box center [635, 183] width 14 height 13
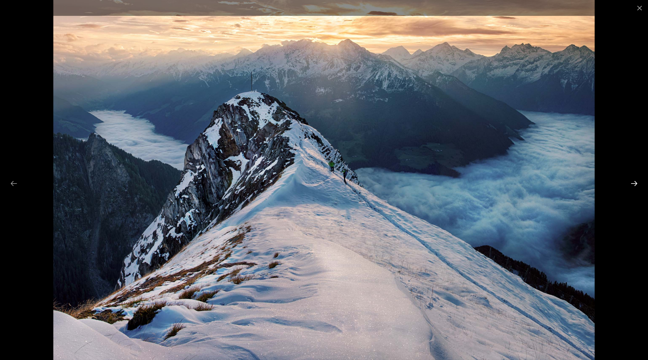
click at [633, 182] on button "Next slide" at bounding box center [635, 183] width 14 height 13
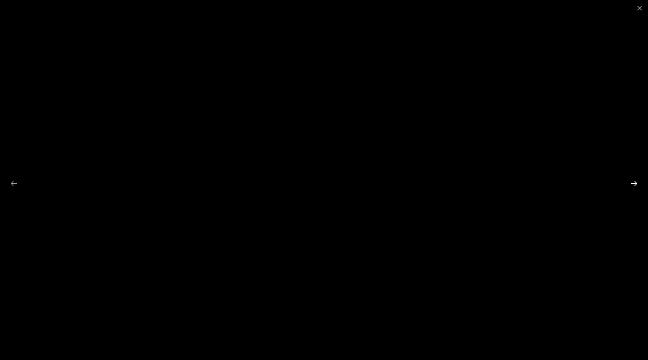
click at [633, 182] on button "Next slide" at bounding box center [635, 183] width 14 height 13
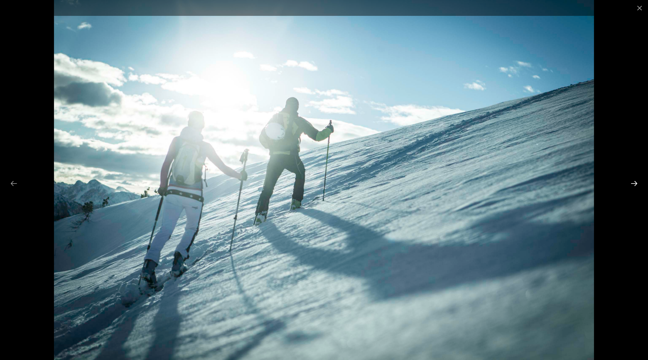
click at [633, 182] on button "Next slide" at bounding box center [635, 183] width 14 height 13
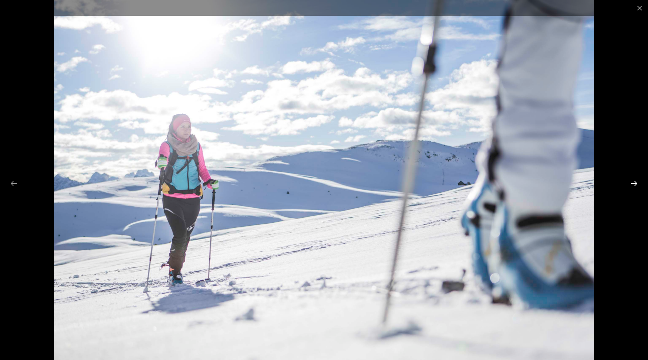
click at [633, 182] on button "Next slide" at bounding box center [635, 183] width 14 height 13
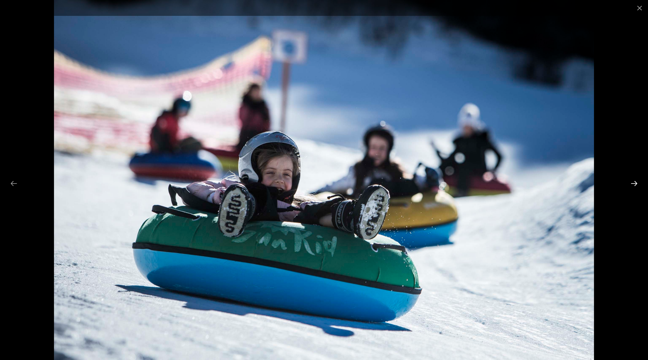
click at [633, 182] on button "Next slide" at bounding box center [635, 183] width 14 height 13
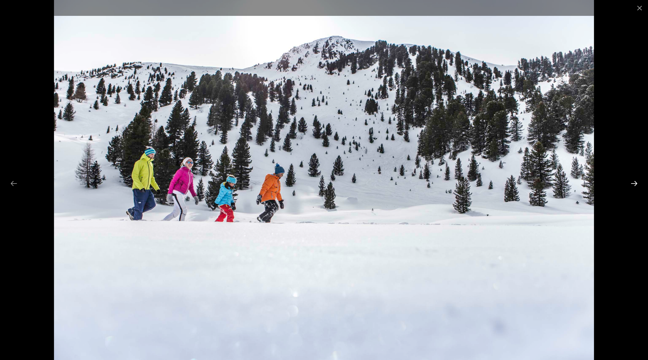
click at [633, 182] on button "Next slide" at bounding box center [635, 183] width 14 height 13
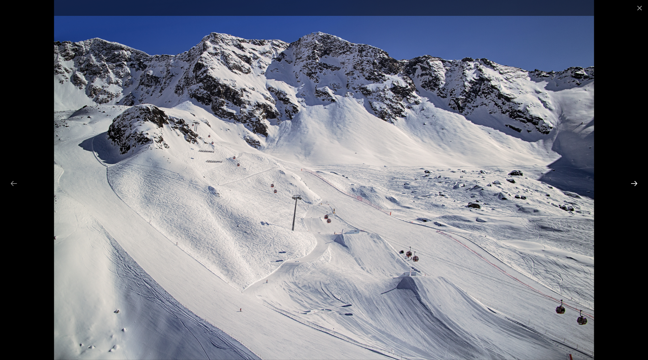
click at [633, 182] on button "Next slide" at bounding box center [635, 183] width 14 height 13
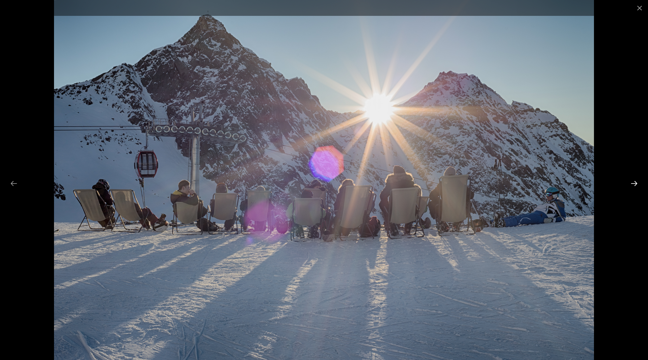
click at [633, 182] on button "Next slide" at bounding box center [635, 183] width 14 height 13
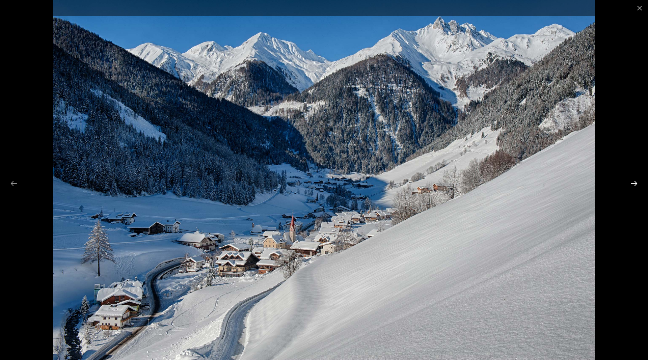
click at [633, 182] on button "Next slide" at bounding box center [635, 183] width 14 height 13
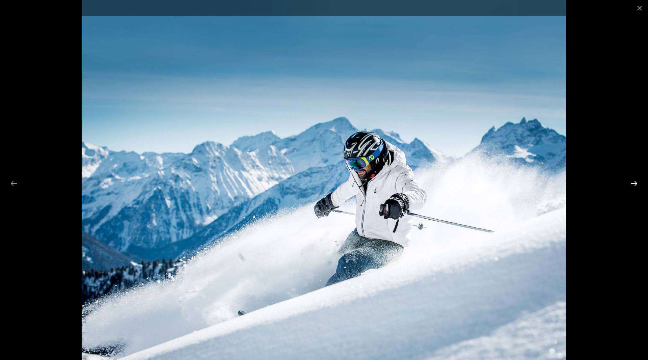
click at [633, 182] on button "Next slide" at bounding box center [635, 183] width 14 height 13
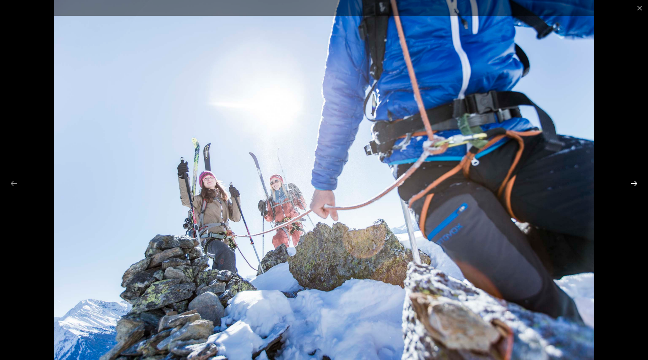
click at [633, 182] on button "Next slide" at bounding box center [635, 183] width 14 height 13
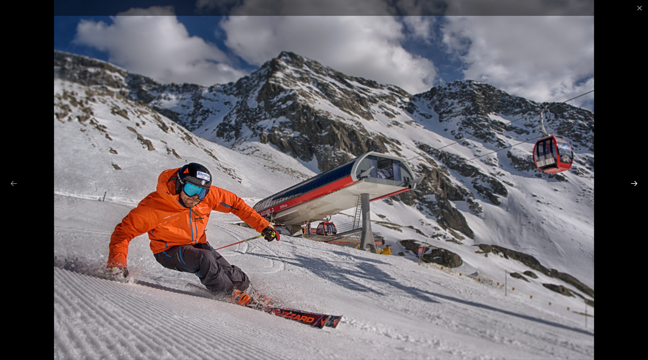
click at [633, 182] on button "Next slide" at bounding box center [635, 183] width 14 height 13
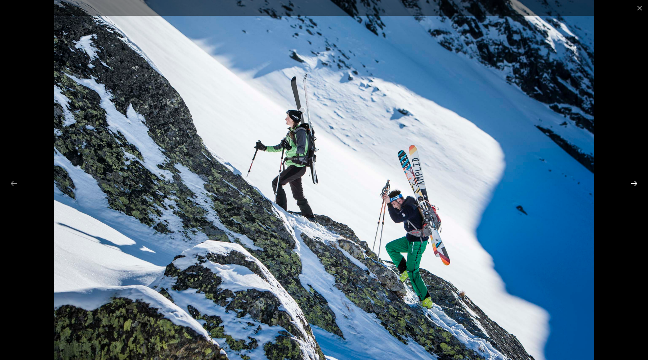
click at [633, 182] on button "Next slide" at bounding box center [635, 183] width 14 height 13
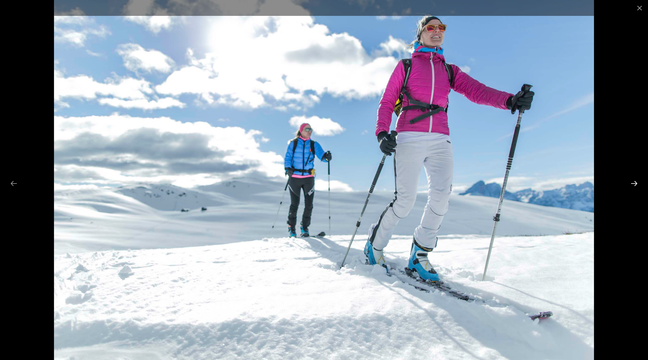
click at [633, 182] on button "Next slide" at bounding box center [635, 183] width 14 height 13
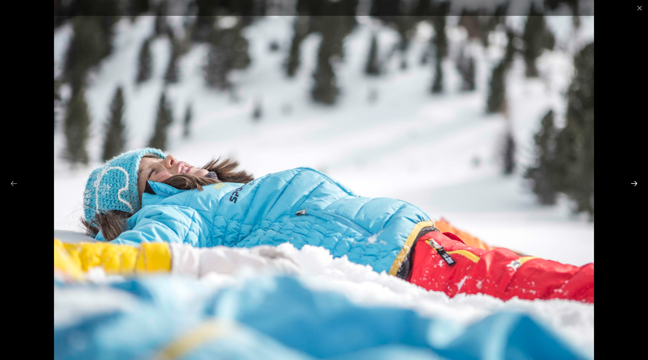
click at [633, 182] on button "Next slide" at bounding box center [635, 183] width 14 height 13
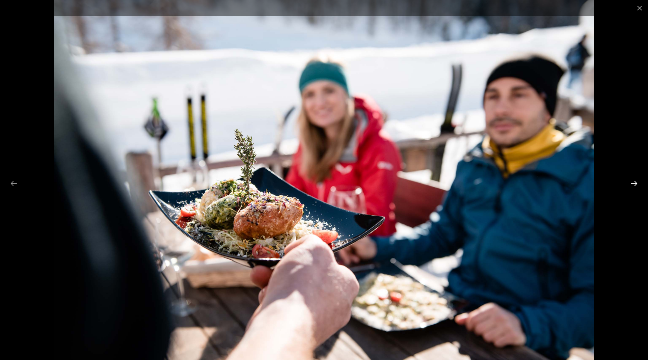
click at [633, 182] on button "Next slide" at bounding box center [635, 183] width 14 height 13
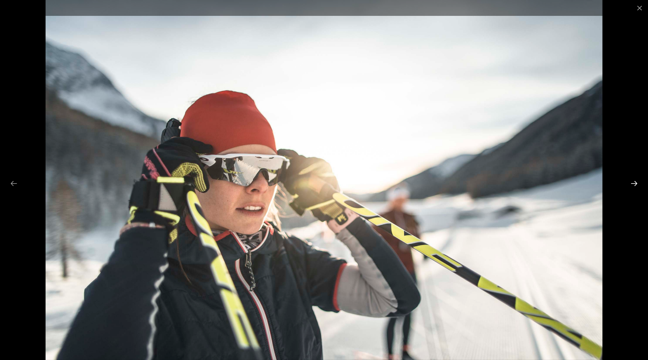
click at [633, 182] on button "Next slide" at bounding box center [635, 183] width 14 height 13
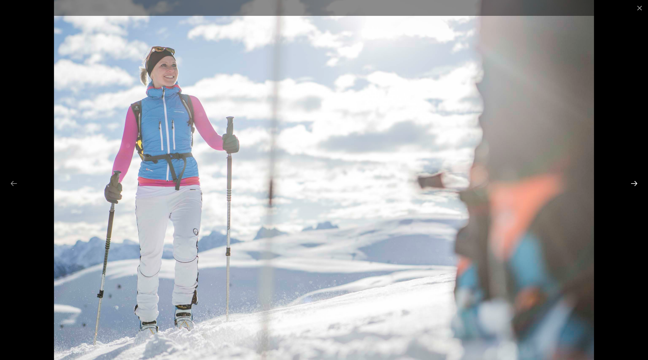
click at [633, 182] on button "Next slide" at bounding box center [635, 183] width 14 height 13
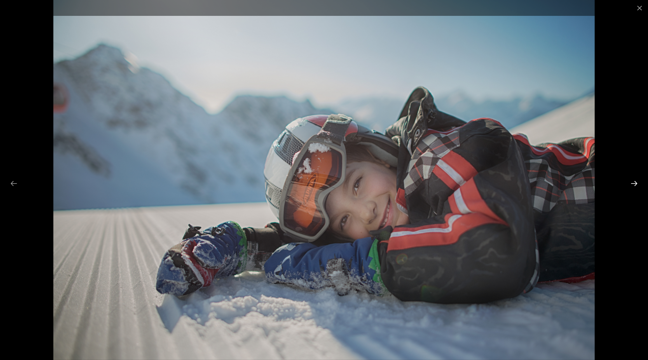
click at [633, 182] on button "Next slide" at bounding box center [635, 183] width 14 height 13
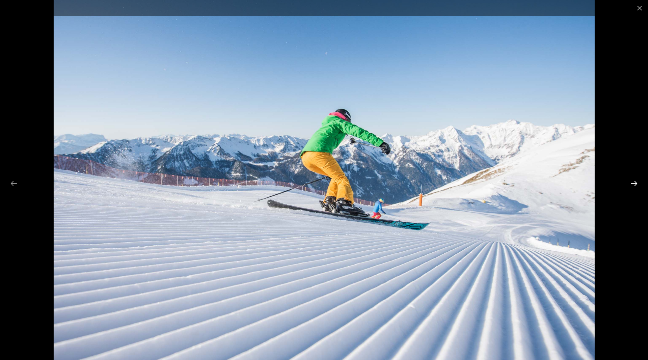
click at [633, 182] on button "Next slide" at bounding box center [635, 183] width 14 height 13
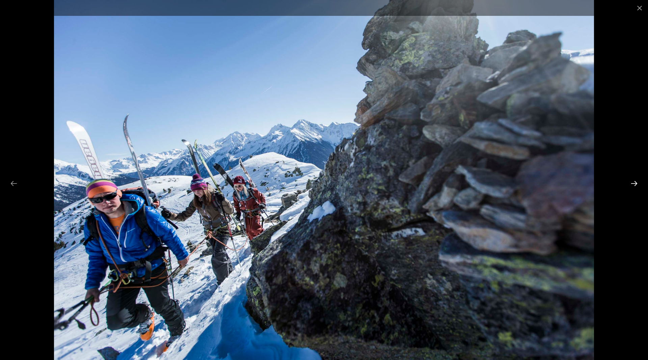
click at [633, 182] on button "Next slide" at bounding box center [635, 183] width 14 height 13
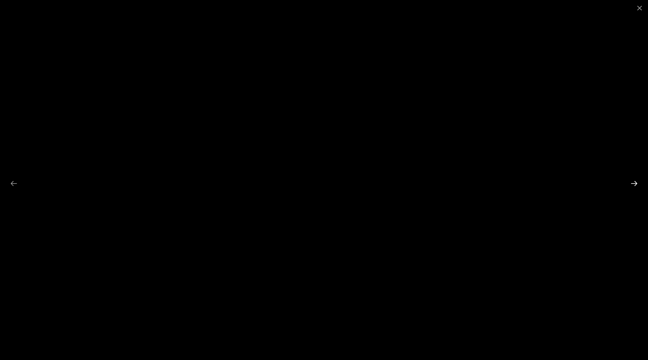
click at [633, 182] on button "Next slide" at bounding box center [635, 183] width 14 height 13
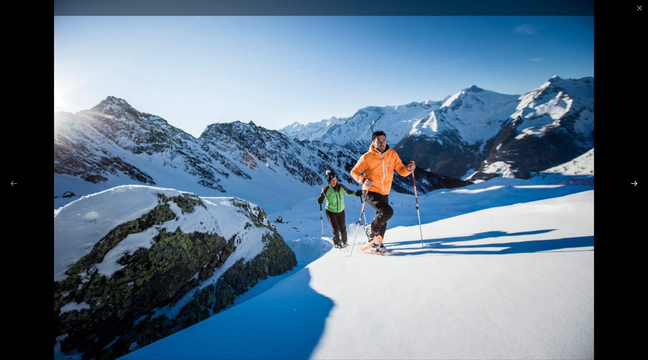
click at [633, 182] on button "Next slide" at bounding box center [635, 183] width 14 height 13
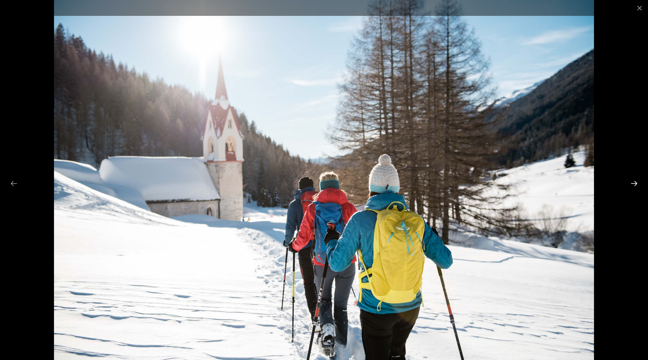
click at [633, 182] on button "Next slide" at bounding box center [635, 183] width 14 height 13
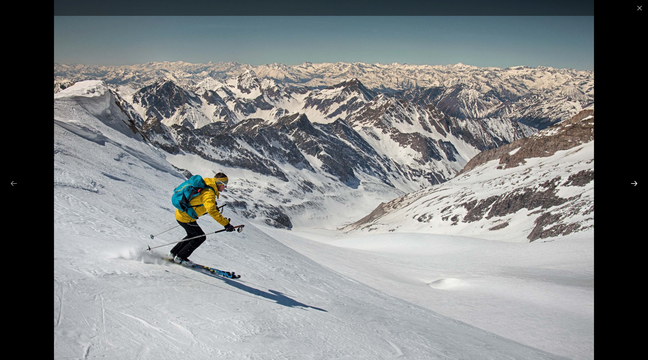
click at [633, 182] on button "Next slide" at bounding box center [635, 183] width 14 height 13
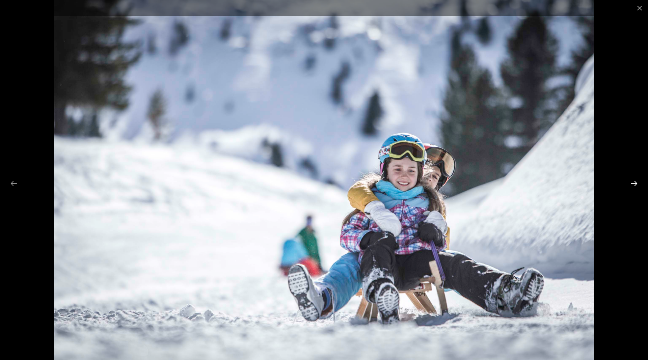
click at [633, 182] on button "Next slide" at bounding box center [635, 183] width 14 height 13
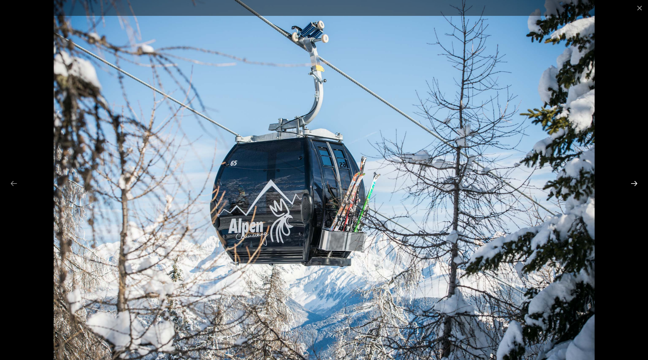
click at [633, 182] on button "Next slide" at bounding box center [635, 183] width 14 height 13
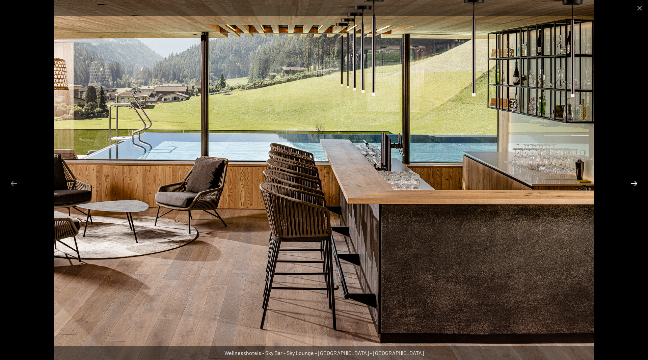
click at [633, 182] on button "Next slide" at bounding box center [635, 183] width 14 height 13
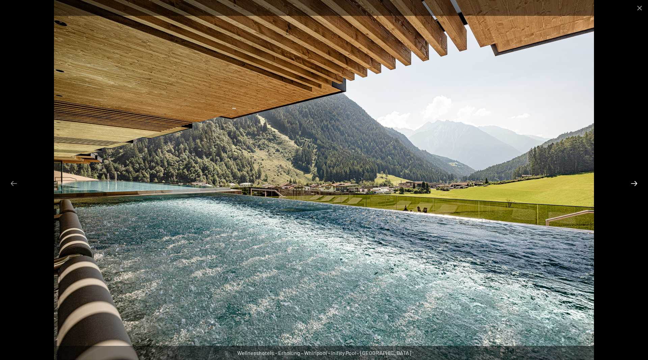
click at [633, 182] on button "Next slide" at bounding box center [635, 183] width 14 height 13
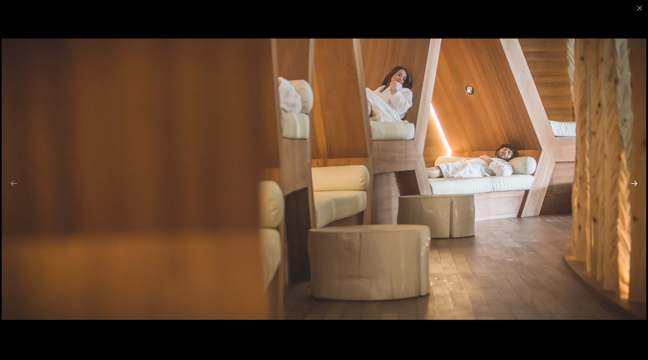
click at [633, 182] on button "Next slide" at bounding box center [635, 183] width 14 height 13
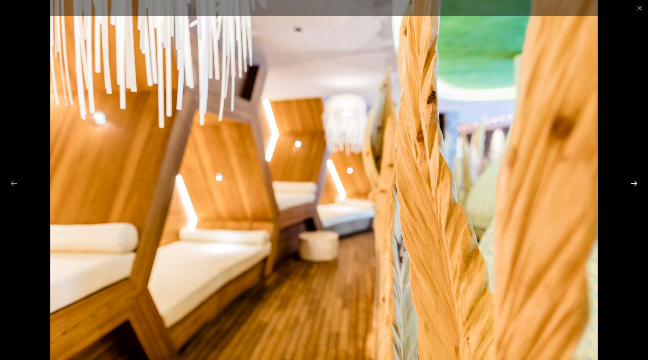
click at [633, 182] on button "Next slide" at bounding box center [635, 183] width 14 height 13
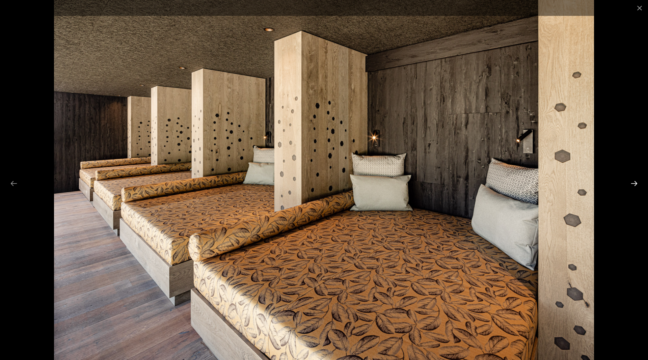
click at [633, 181] on button "Next slide" at bounding box center [635, 183] width 14 height 13
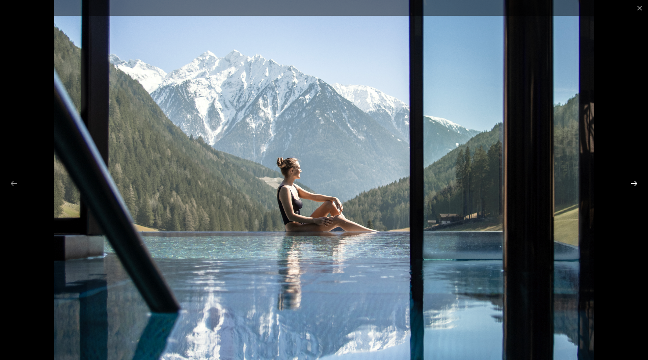
click at [633, 181] on button "Next slide" at bounding box center [635, 183] width 14 height 13
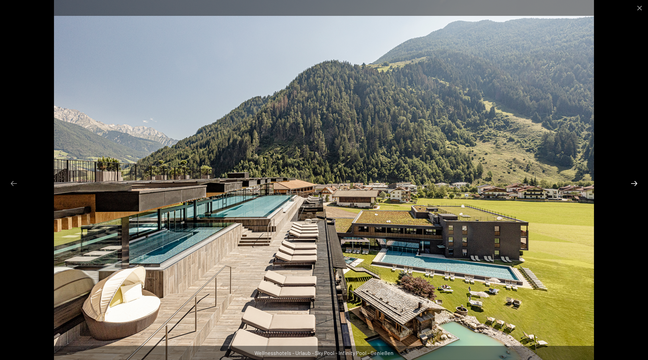
click at [633, 181] on button "Next slide" at bounding box center [635, 183] width 14 height 13
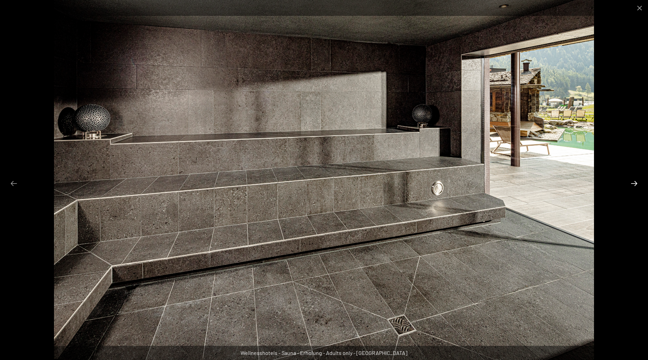
click at [633, 181] on button "Next slide" at bounding box center [635, 183] width 14 height 13
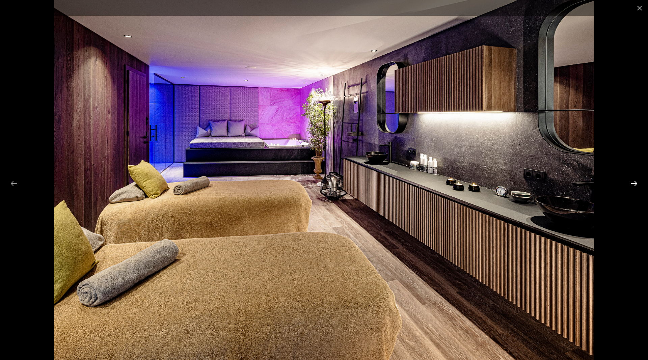
click at [633, 181] on button "Next slide" at bounding box center [635, 183] width 14 height 13
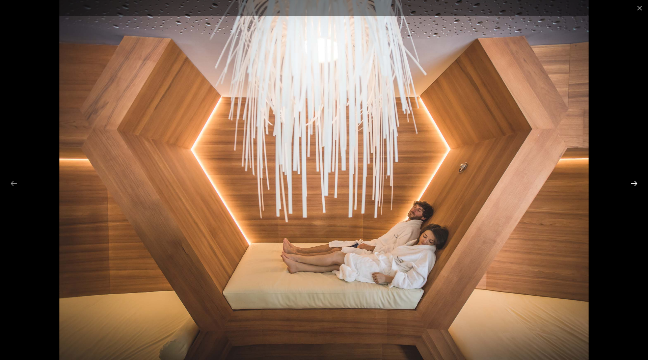
click at [633, 181] on button "Next slide" at bounding box center [635, 183] width 14 height 13
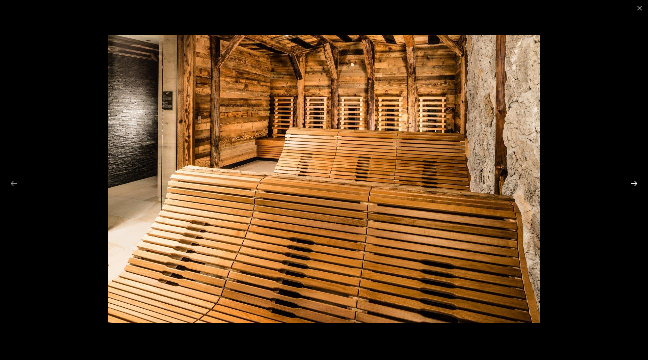
click at [633, 181] on button "Next slide" at bounding box center [635, 183] width 14 height 13
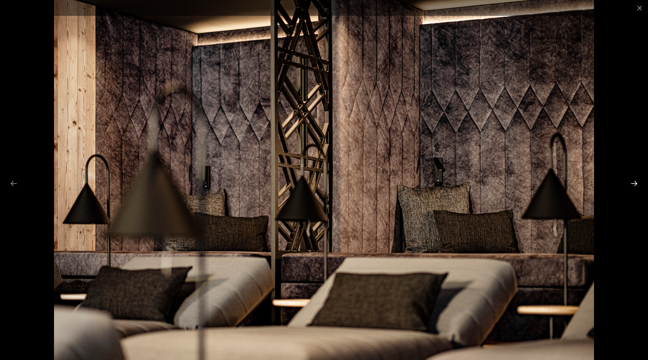
click at [633, 181] on button "Next slide" at bounding box center [635, 183] width 14 height 13
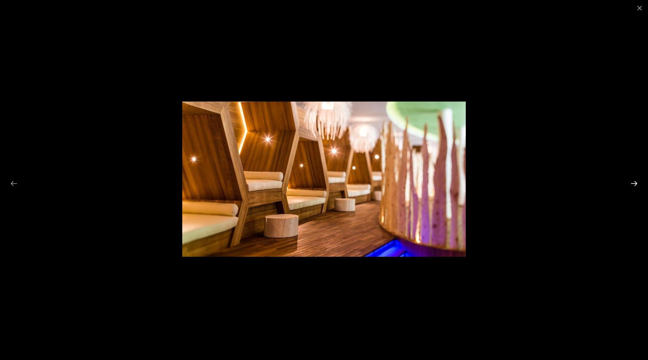
click at [633, 181] on button "Next slide" at bounding box center [635, 183] width 14 height 13
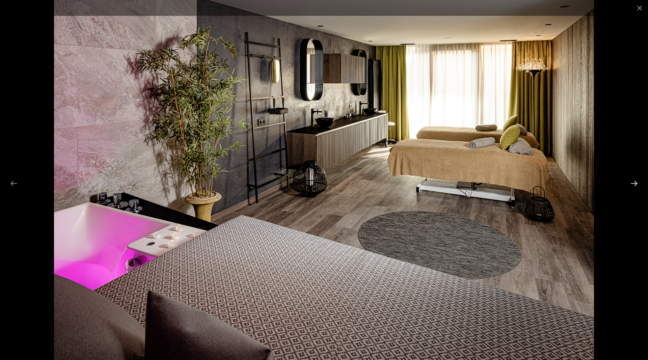
click at [633, 181] on button "Next slide" at bounding box center [635, 183] width 14 height 13
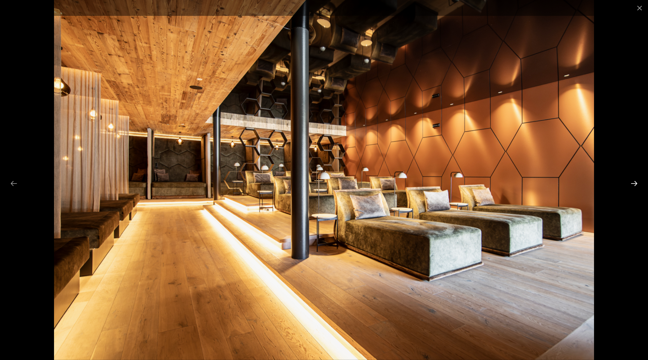
click at [633, 181] on button "Next slide" at bounding box center [635, 183] width 14 height 13
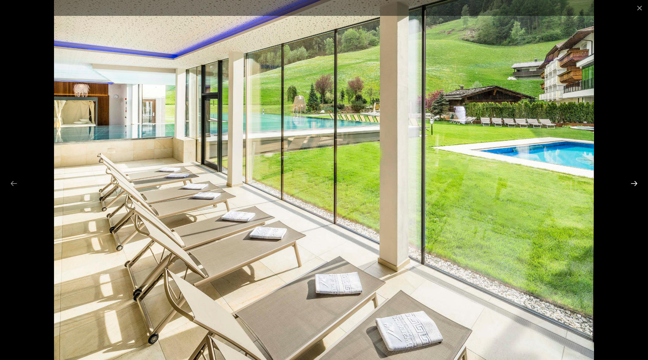
click at [633, 181] on button "Next slide" at bounding box center [635, 183] width 14 height 13
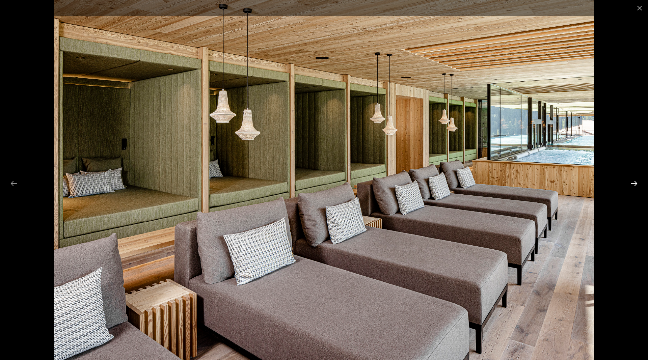
click at [633, 181] on button "Next slide" at bounding box center [635, 183] width 14 height 13
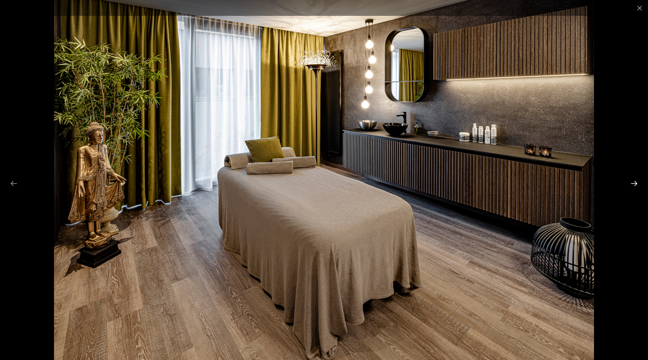
click at [633, 181] on button "Next slide" at bounding box center [635, 183] width 14 height 13
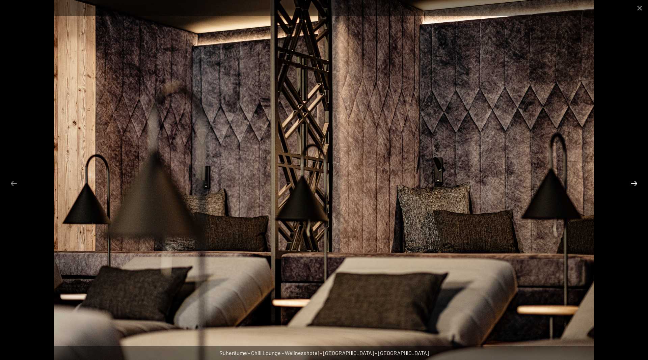
click at [633, 181] on button "Next slide" at bounding box center [635, 183] width 14 height 13
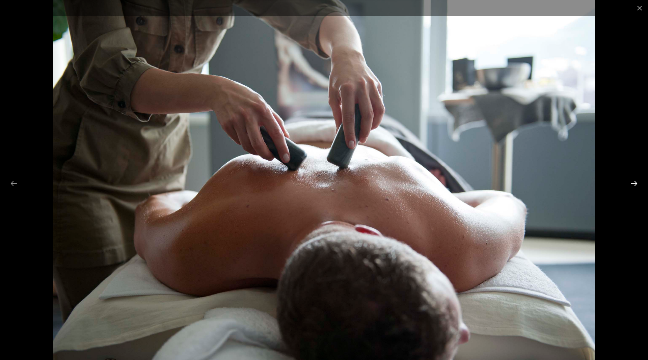
click at [633, 181] on button "Next slide" at bounding box center [635, 183] width 14 height 13
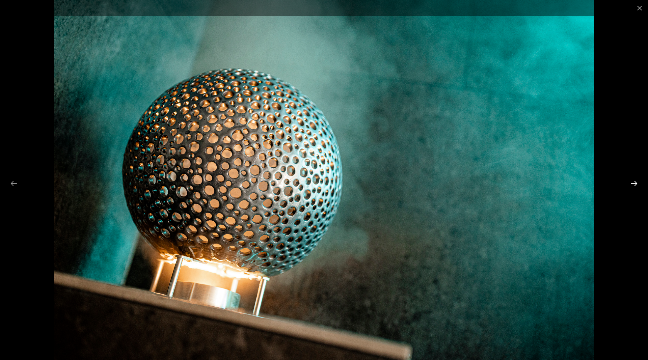
click at [633, 181] on button "Next slide" at bounding box center [635, 183] width 14 height 13
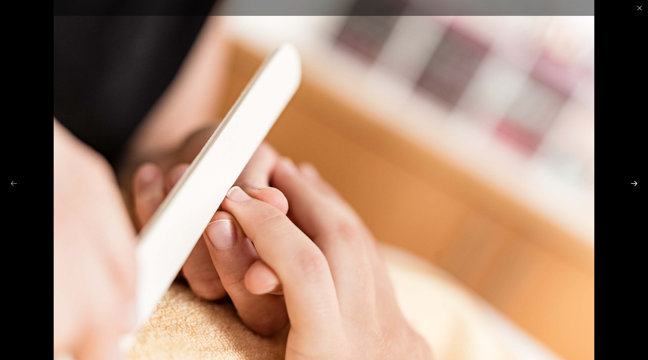
click at [633, 181] on button "Next slide" at bounding box center [635, 183] width 14 height 13
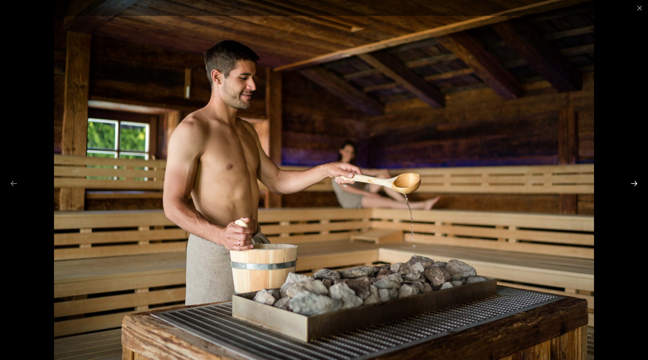
click at [633, 181] on button "Next slide" at bounding box center [635, 183] width 14 height 13
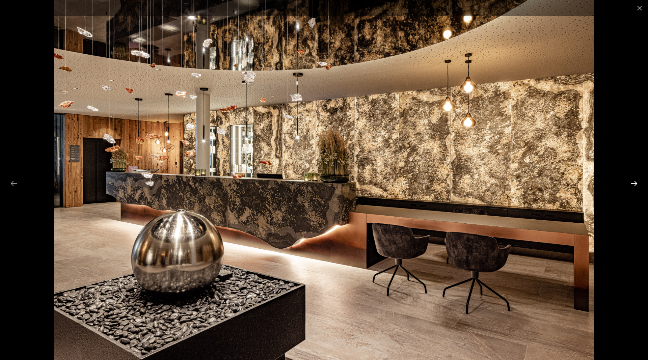
click at [633, 181] on button "Next slide" at bounding box center [635, 183] width 14 height 13
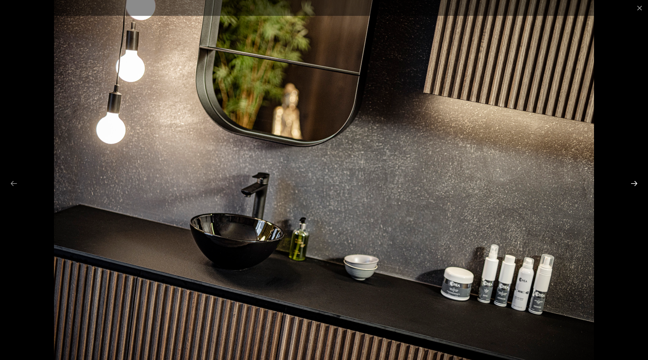
click at [633, 181] on button "Next slide" at bounding box center [635, 183] width 14 height 13
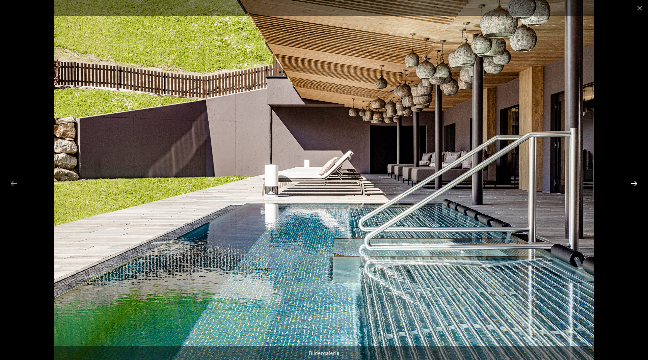
click at [633, 181] on button "Next slide" at bounding box center [635, 183] width 14 height 13
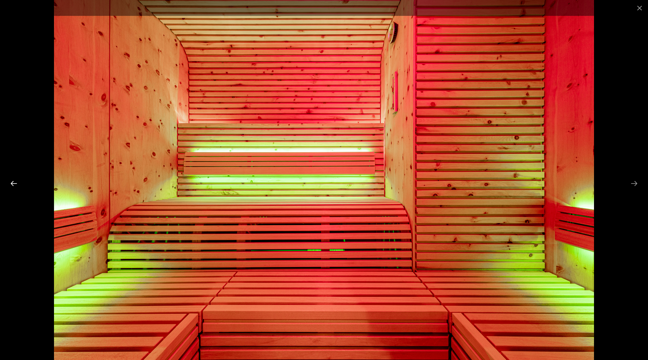
click at [8, 182] on button "Previous slide" at bounding box center [14, 183] width 14 height 13
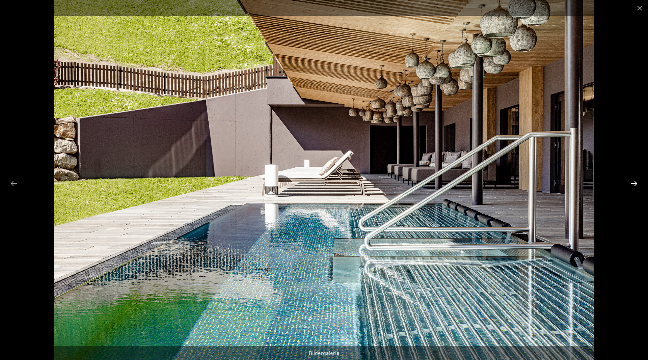
click at [638, 184] on button "Next slide" at bounding box center [635, 183] width 14 height 13
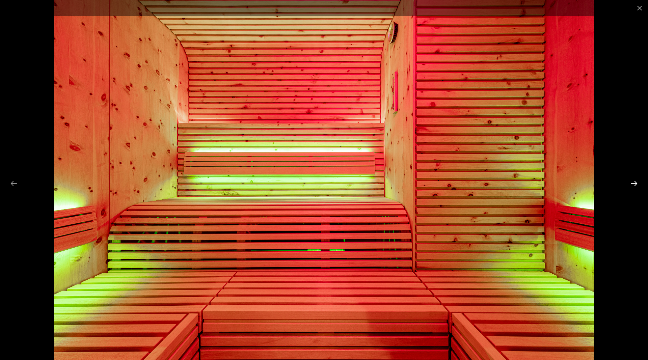
click at [638, 184] on button "Next slide" at bounding box center [635, 183] width 14 height 13
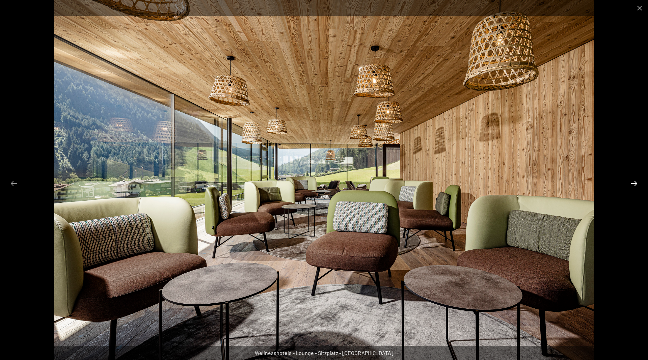
click at [638, 184] on button "Next slide" at bounding box center [635, 183] width 14 height 13
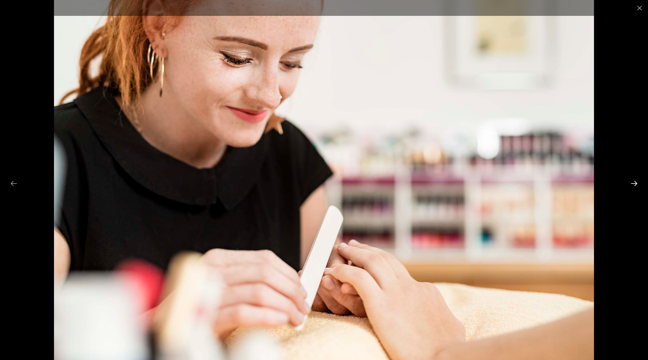
click at [638, 184] on button "Next slide" at bounding box center [635, 183] width 14 height 13
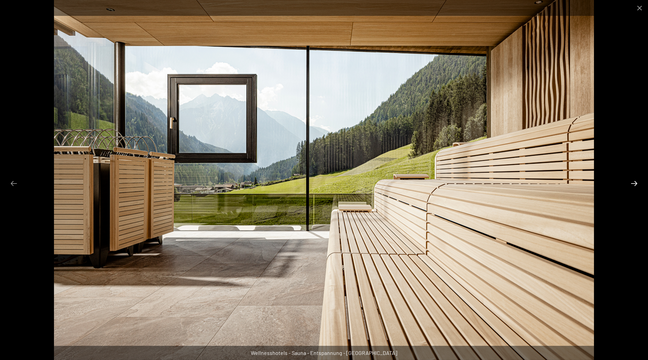
click at [638, 184] on button "Next slide" at bounding box center [635, 183] width 14 height 13
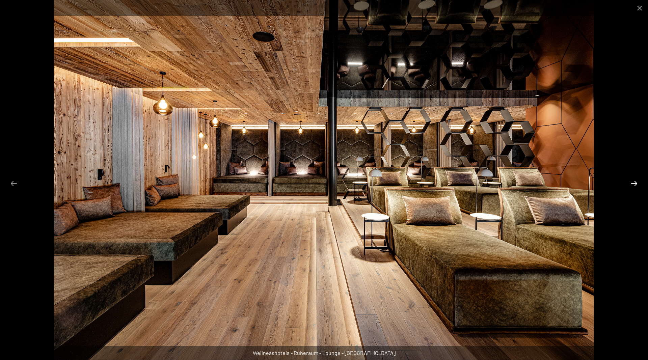
click at [638, 184] on button "Next slide" at bounding box center [635, 183] width 14 height 13
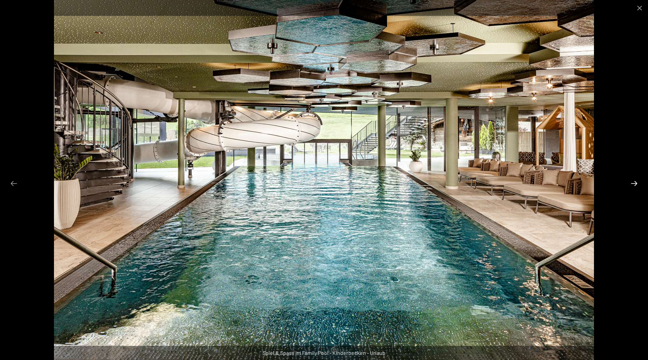
click at [638, 184] on button "Next slide" at bounding box center [635, 183] width 14 height 13
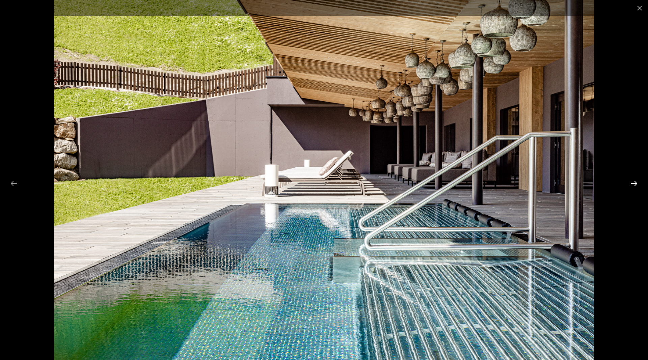
click at [638, 184] on button "Next slide" at bounding box center [635, 183] width 14 height 13
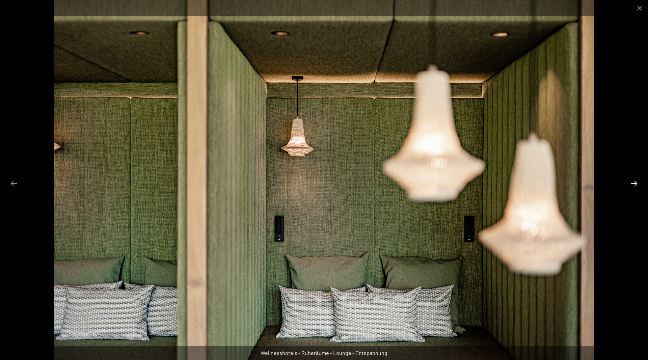
click at [638, 184] on button "Next slide" at bounding box center [635, 183] width 14 height 13
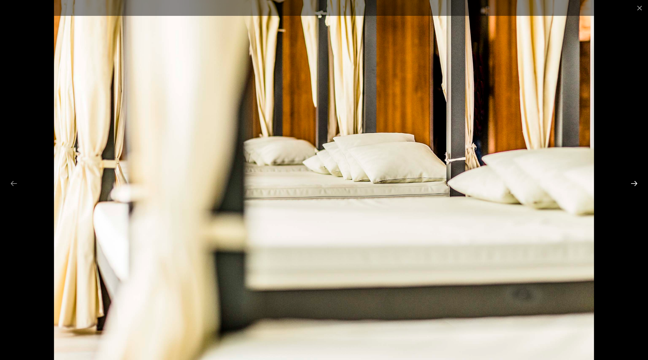
click at [638, 184] on button "Next slide" at bounding box center [635, 183] width 14 height 13
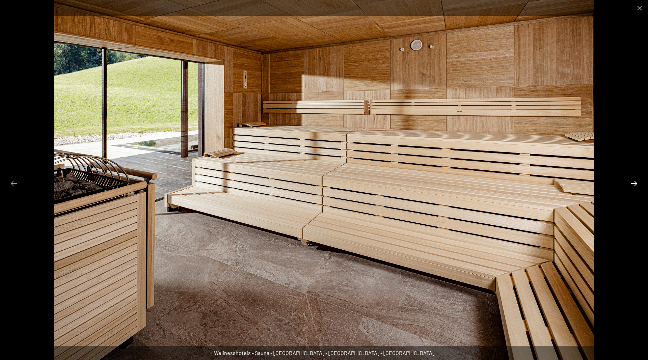
click at [638, 184] on button "Next slide" at bounding box center [635, 183] width 14 height 13
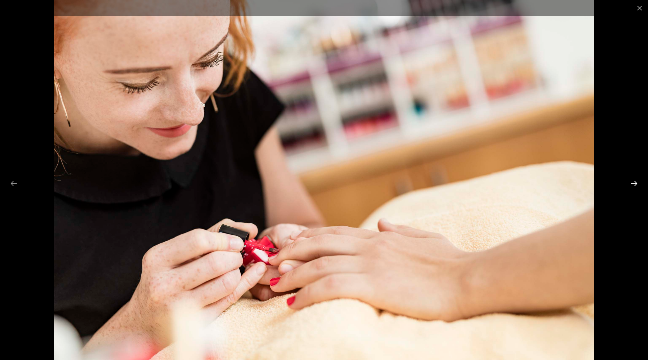
click at [638, 184] on button "Next slide" at bounding box center [635, 183] width 14 height 13
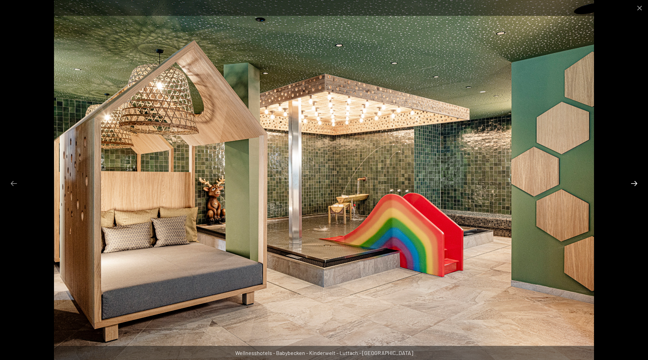
click at [638, 184] on button "Next slide" at bounding box center [635, 183] width 14 height 13
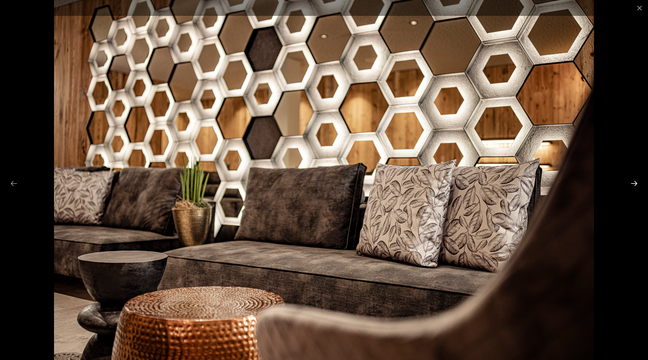
click at [638, 184] on button "Next slide" at bounding box center [635, 183] width 14 height 13
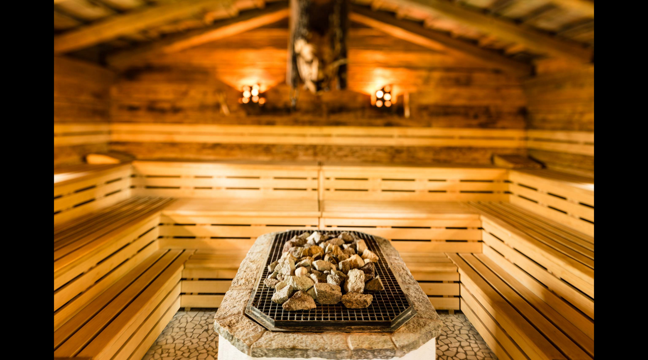
click at [638, 184] on button "Next slide" at bounding box center [638, 183] width 14 height 13
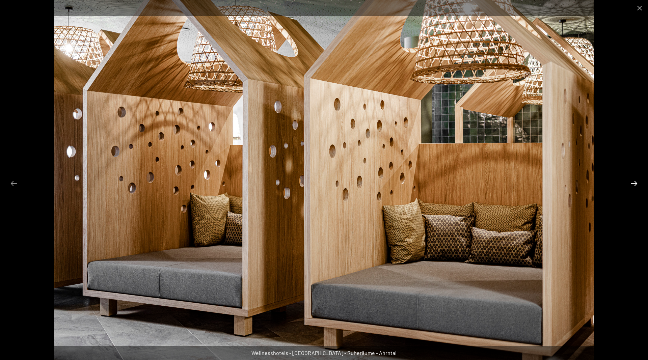
click at [637, 183] on button "Next slide" at bounding box center [635, 183] width 14 height 13
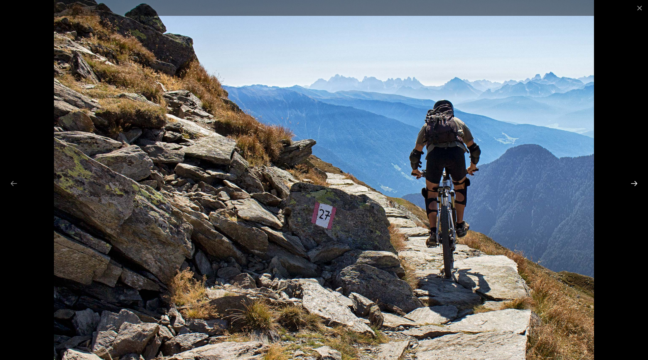
click at [637, 183] on button "Next slide" at bounding box center [635, 183] width 14 height 13
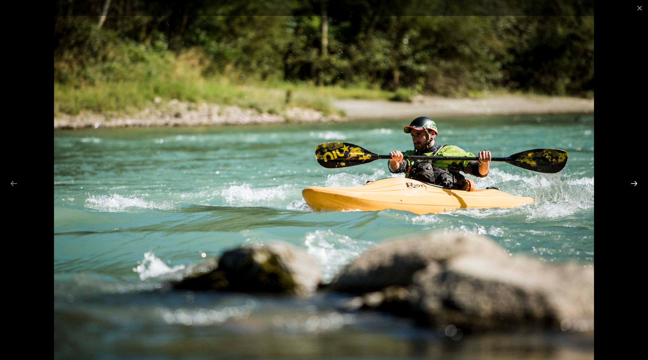
click at [637, 183] on button "Next slide" at bounding box center [635, 183] width 14 height 13
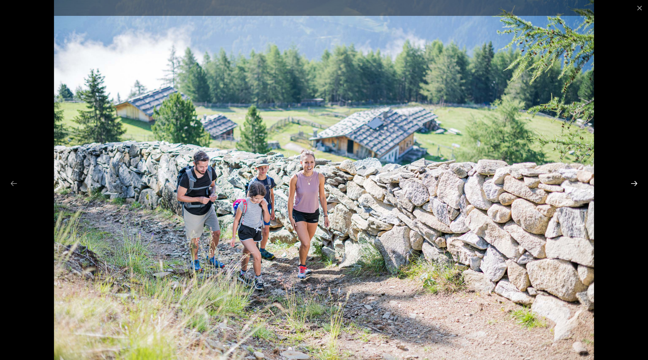
click at [637, 183] on button "Next slide" at bounding box center [635, 183] width 14 height 13
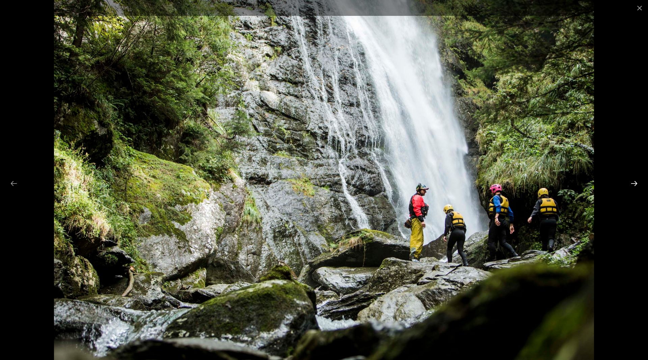
click at [637, 183] on button "Next slide" at bounding box center [635, 183] width 14 height 13
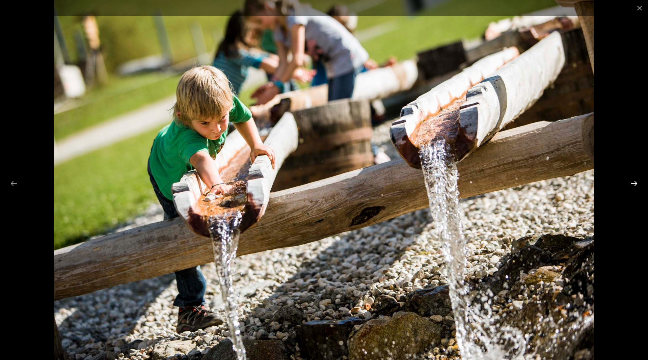
click at [637, 183] on button "Next slide" at bounding box center [635, 183] width 14 height 13
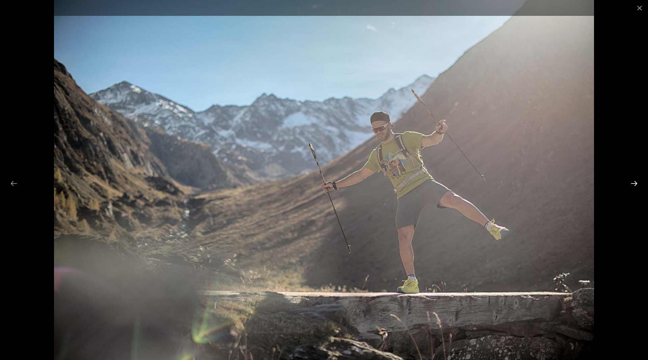
click at [637, 183] on button "Next slide" at bounding box center [635, 183] width 14 height 13
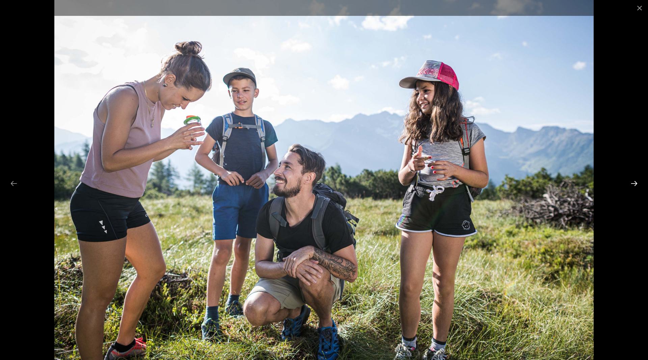
click at [637, 183] on button "Next slide" at bounding box center [635, 183] width 14 height 13
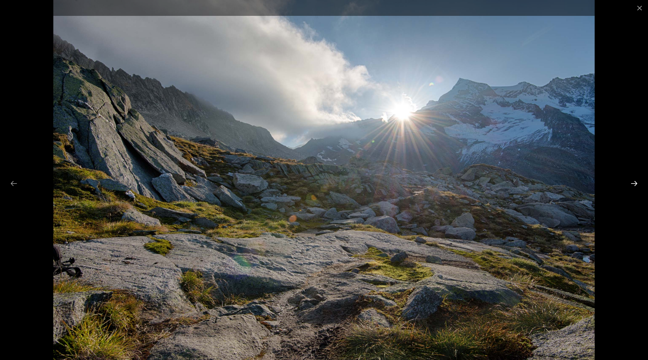
click at [637, 183] on button "Next slide" at bounding box center [635, 183] width 14 height 13
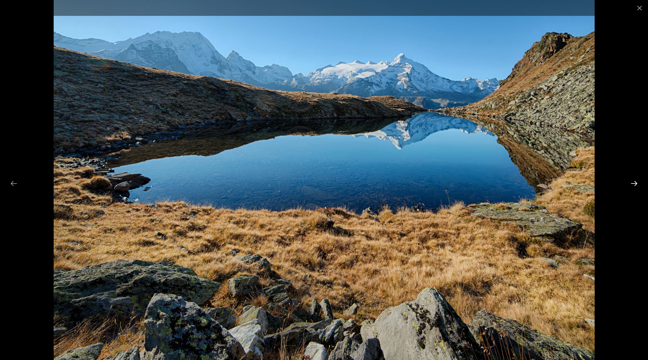
click at [637, 183] on button "Next slide" at bounding box center [635, 183] width 14 height 13
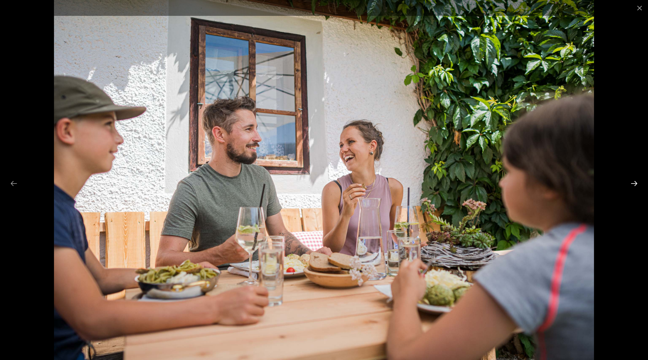
click at [637, 183] on button "Next slide" at bounding box center [635, 183] width 14 height 13
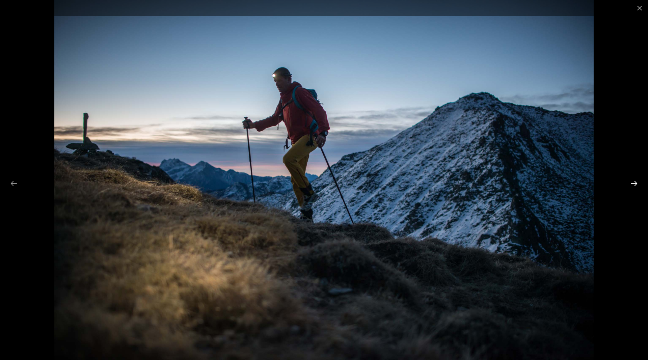
click at [636, 181] on button "Next slide" at bounding box center [635, 183] width 14 height 13
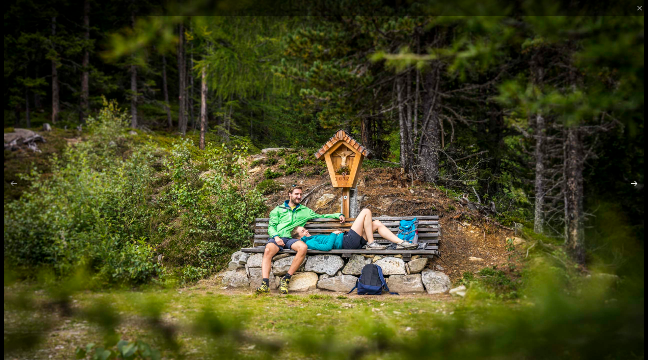
click at [636, 181] on button "Next slide" at bounding box center [635, 183] width 14 height 13
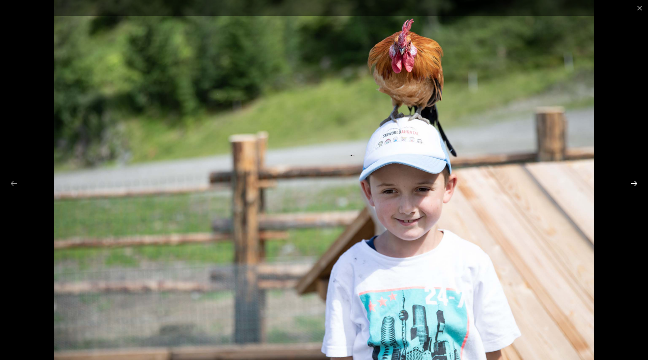
click at [636, 181] on button "Next slide" at bounding box center [635, 183] width 14 height 13
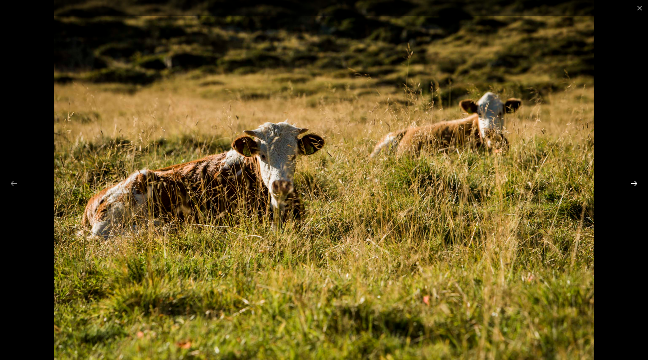
click at [636, 181] on button "Next slide" at bounding box center [635, 183] width 14 height 13
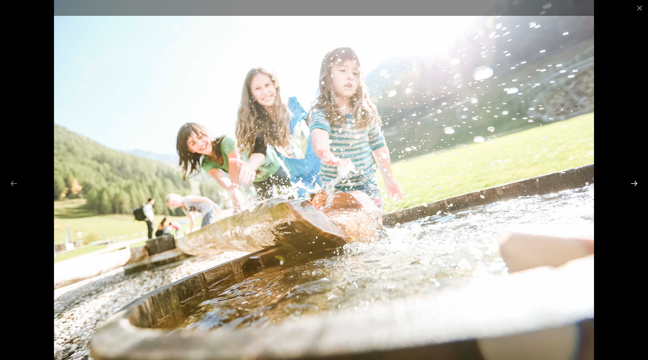
click at [636, 181] on button "Next slide" at bounding box center [635, 183] width 14 height 13
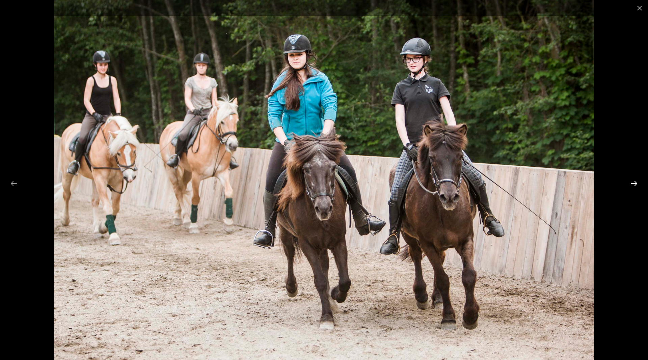
click at [636, 181] on button "Next slide" at bounding box center [635, 183] width 14 height 13
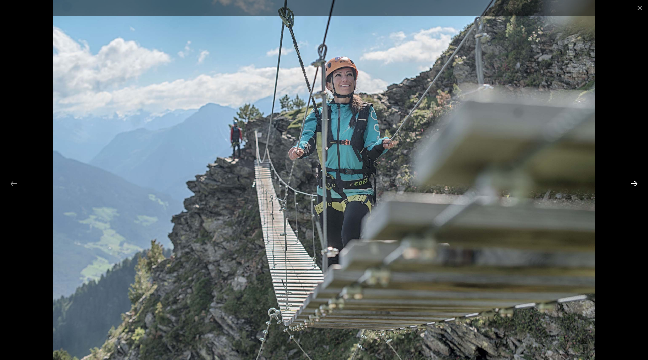
click at [636, 181] on button "Next slide" at bounding box center [635, 183] width 14 height 13
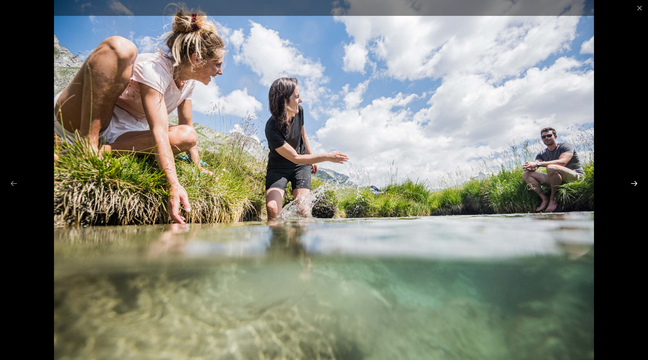
click at [636, 181] on button "Next slide" at bounding box center [635, 183] width 14 height 13
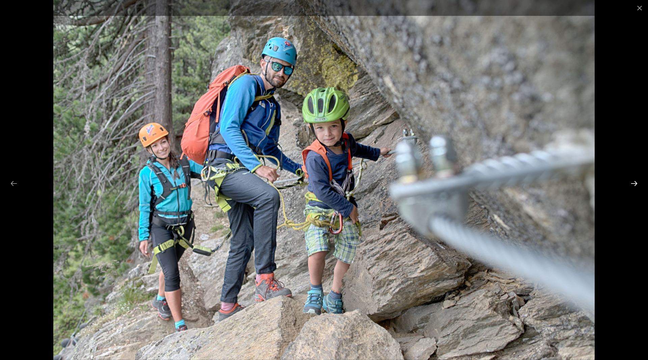
click at [636, 181] on button "Next slide" at bounding box center [635, 183] width 14 height 13
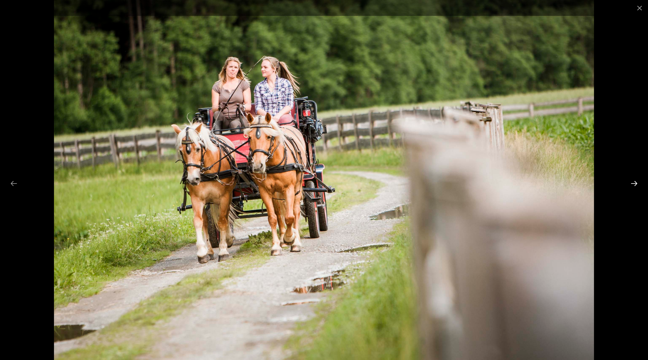
click at [635, 180] on button "Next slide" at bounding box center [635, 183] width 14 height 13
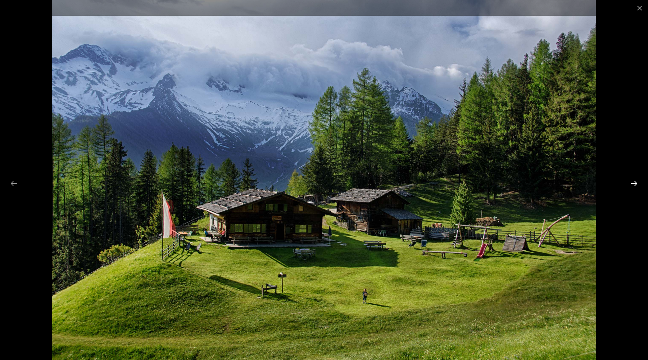
click at [635, 180] on button "Next slide" at bounding box center [635, 183] width 14 height 13
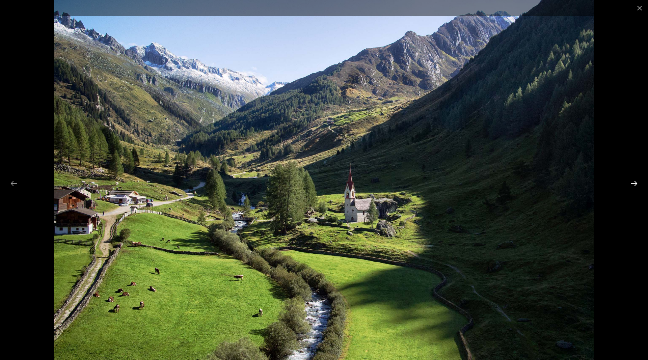
click at [635, 180] on button "Next slide" at bounding box center [635, 183] width 14 height 13
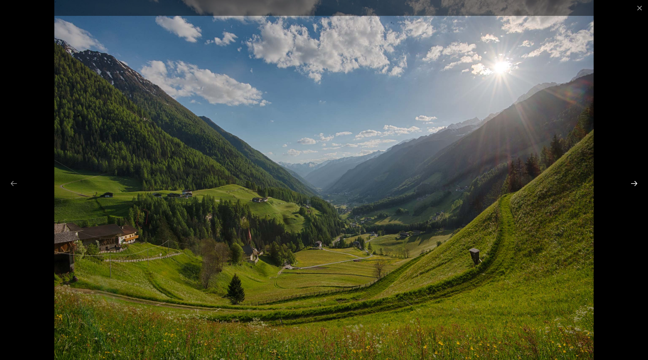
click at [635, 180] on button "Next slide" at bounding box center [635, 183] width 14 height 13
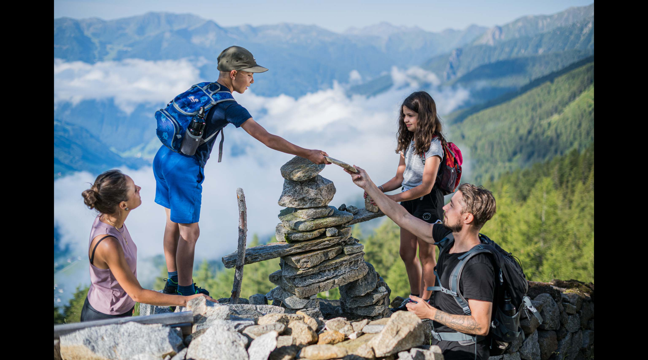
click at [635, 180] on button "Next slide" at bounding box center [638, 183] width 14 height 13
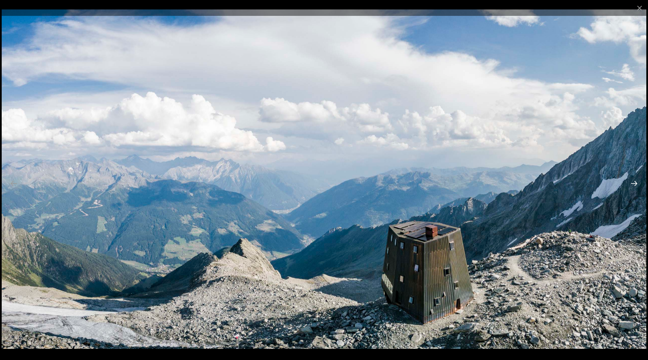
click at [635, 180] on button "Next slide" at bounding box center [635, 183] width 14 height 13
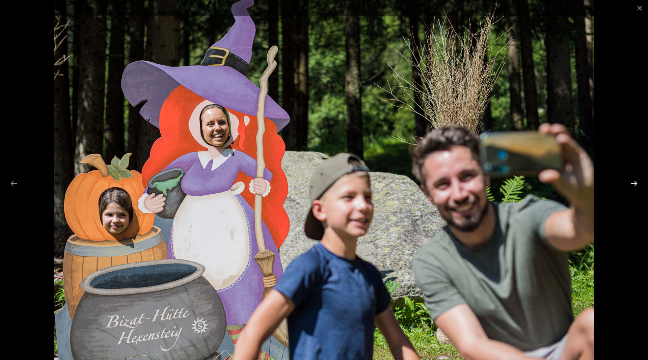
click at [635, 180] on button "Next slide" at bounding box center [635, 183] width 14 height 13
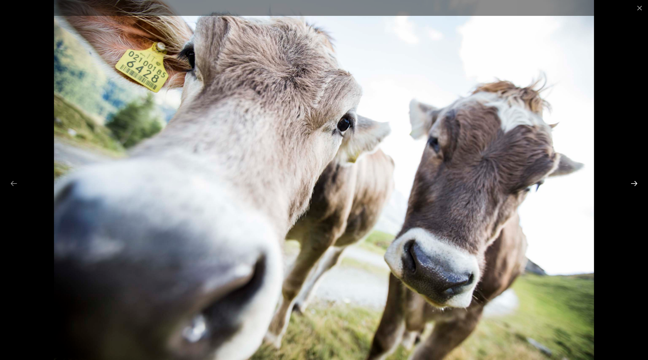
click at [635, 180] on button "Next slide" at bounding box center [635, 183] width 14 height 13
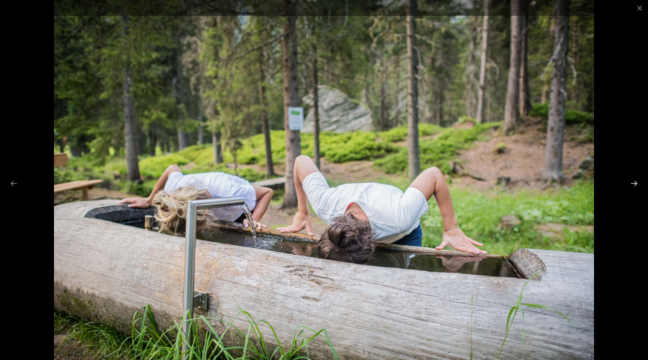
click at [635, 180] on button "Next slide" at bounding box center [635, 183] width 14 height 13
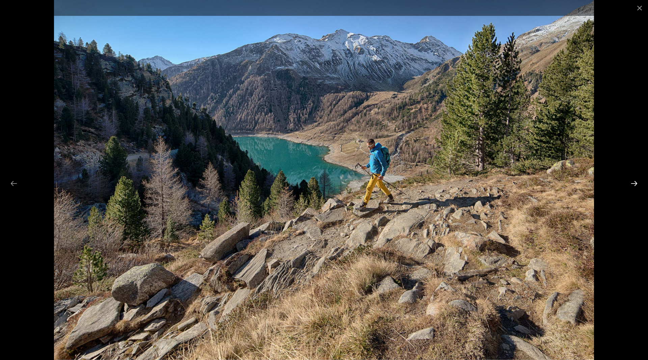
click at [635, 180] on button "Next slide" at bounding box center [635, 183] width 14 height 13
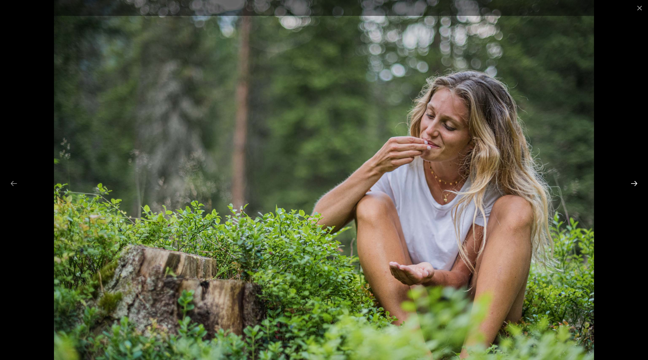
click at [635, 180] on button "Next slide" at bounding box center [635, 183] width 14 height 13
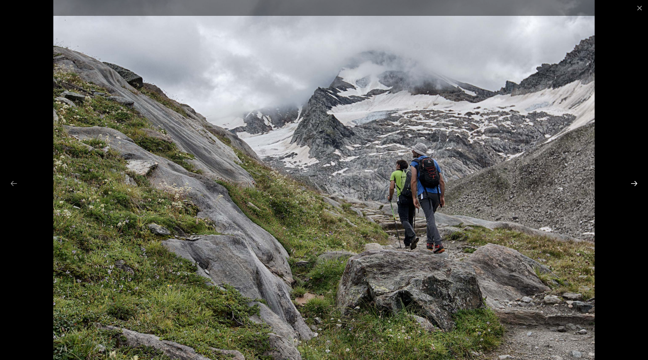
click at [635, 180] on button "Next slide" at bounding box center [635, 183] width 14 height 13
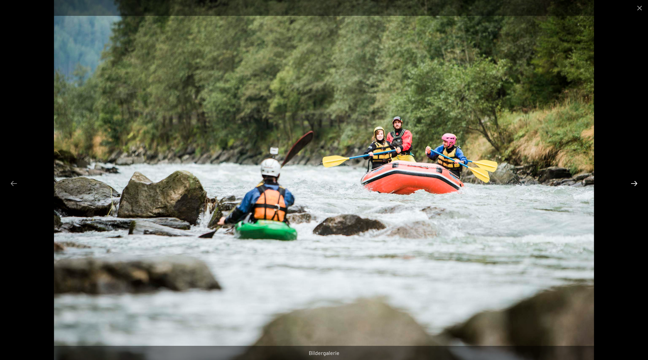
click at [635, 180] on button "Next slide" at bounding box center [635, 183] width 14 height 13
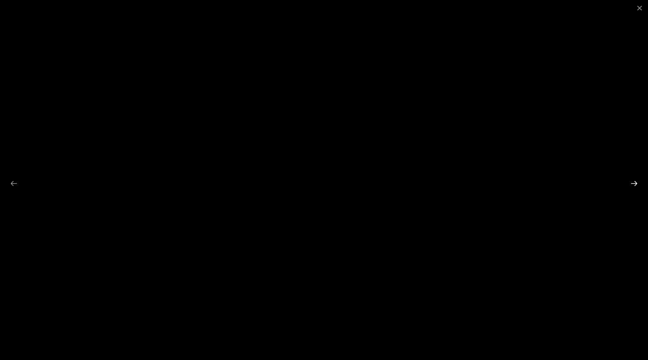
click at [632, 182] on button "Next slide" at bounding box center [635, 183] width 14 height 13
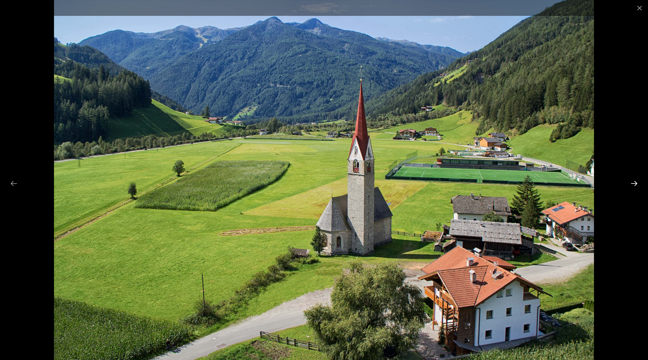
click at [632, 182] on button "Next slide" at bounding box center [635, 183] width 14 height 13
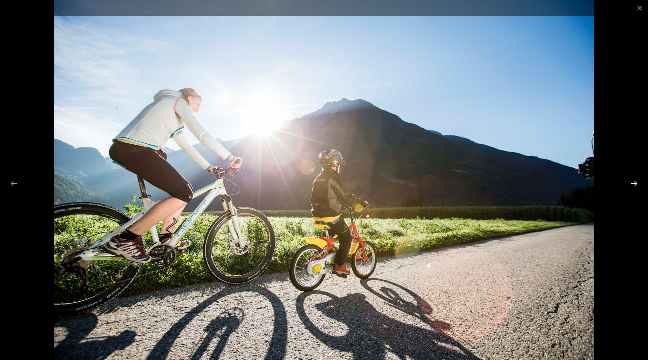
click at [632, 182] on button "Next slide" at bounding box center [635, 183] width 14 height 13
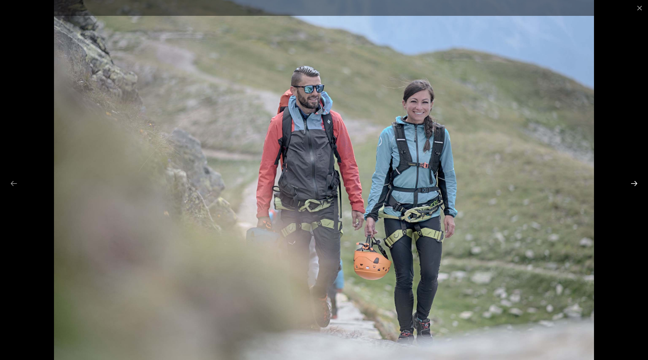
click at [632, 182] on button "Next slide" at bounding box center [635, 183] width 14 height 13
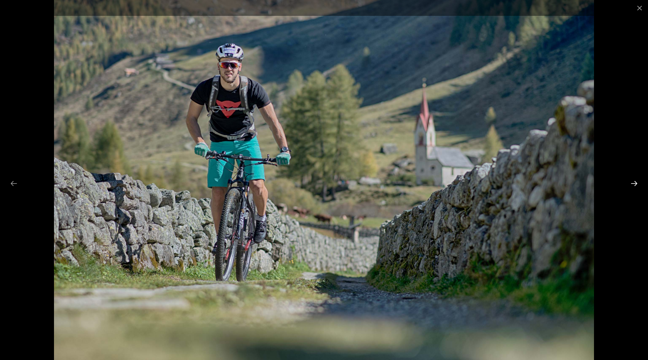
click at [632, 182] on button "Next slide" at bounding box center [635, 183] width 14 height 13
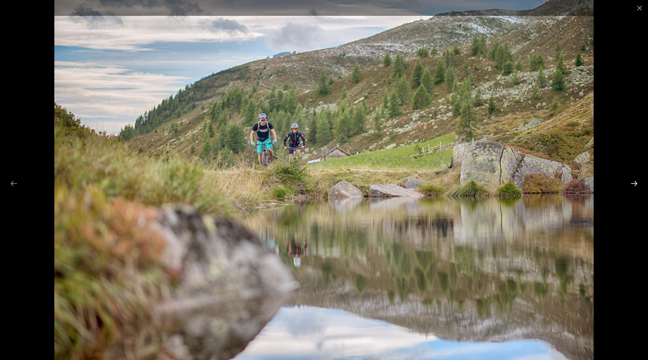
click at [632, 182] on button "Next slide" at bounding box center [635, 183] width 14 height 13
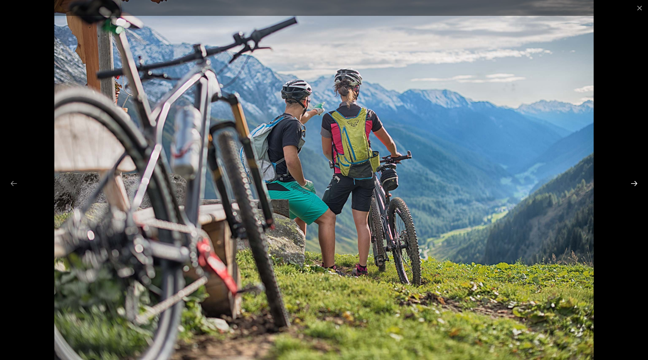
click at [632, 182] on button "Next slide" at bounding box center [635, 183] width 14 height 13
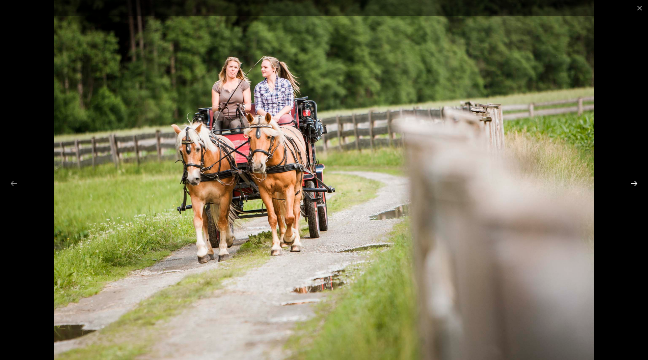
click at [632, 182] on button "Next slide" at bounding box center [635, 183] width 14 height 13
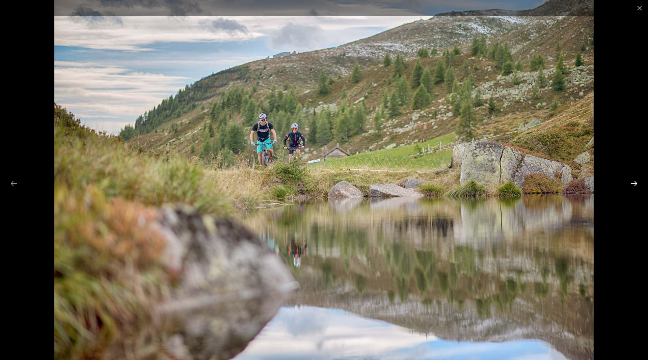
click at [632, 182] on button "Next slide" at bounding box center [635, 183] width 14 height 13
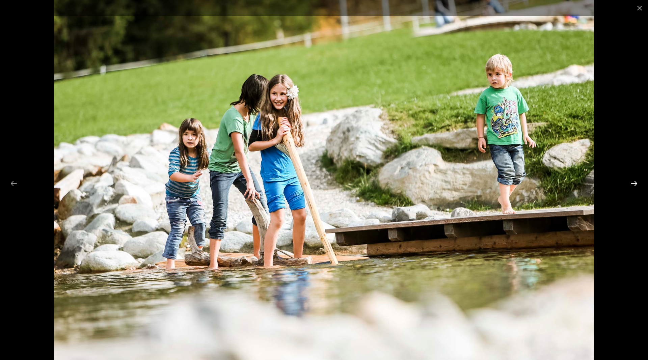
click at [632, 180] on button "Next slide" at bounding box center [635, 183] width 14 height 13
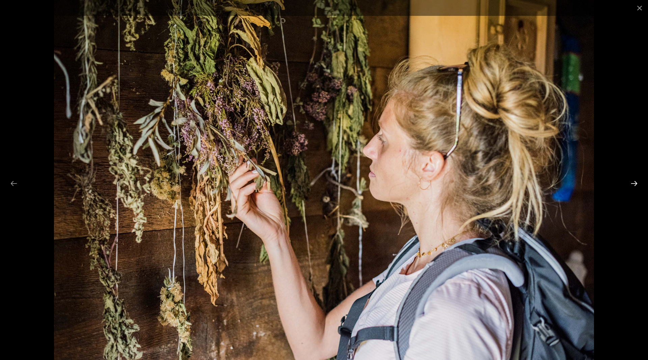
click at [633, 181] on button "Next slide" at bounding box center [635, 183] width 14 height 13
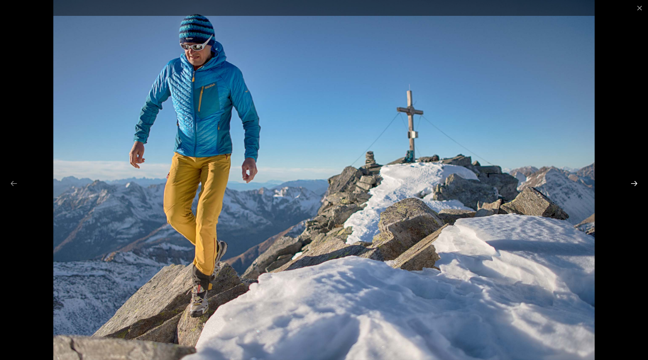
click at [633, 181] on button "Next slide" at bounding box center [635, 183] width 14 height 13
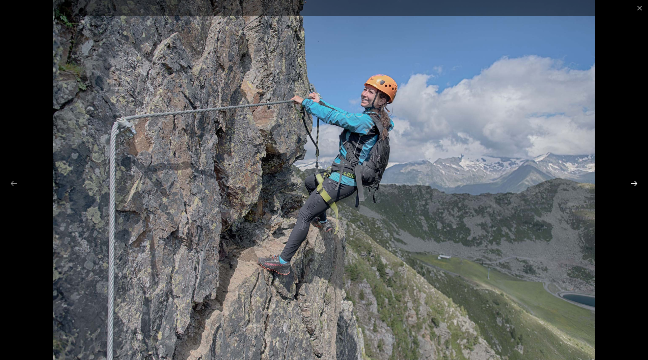
click at [633, 181] on button "Next slide" at bounding box center [635, 183] width 14 height 13
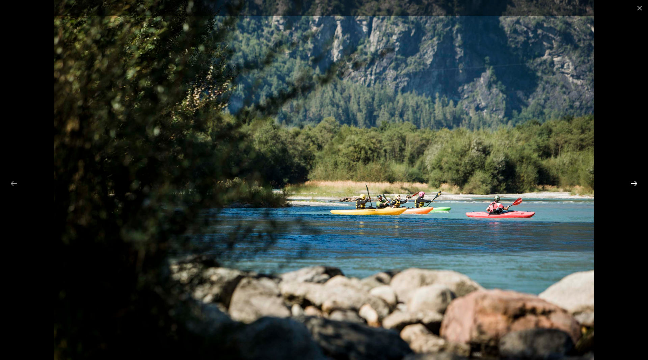
click at [633, 181] on button "Next slide" at bounding box center [635, 183] width 14 height 13
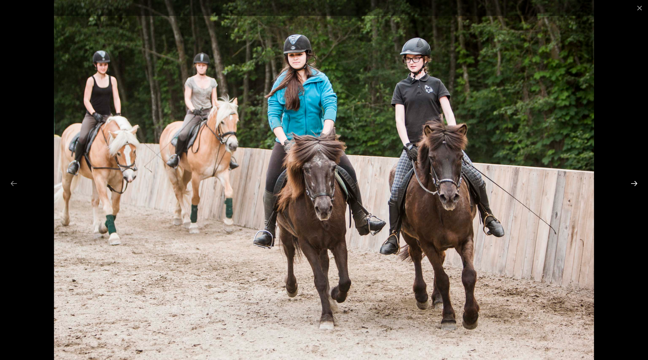
click at [633, 181] on button "Next slide" at bounding box center [635, 183] width 14 height 13
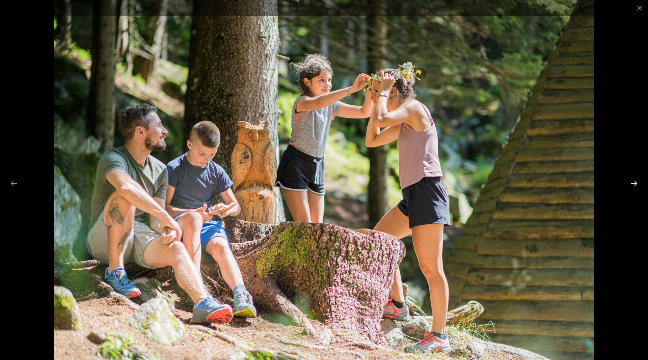
click at [633, 181] on button "Next slide" at bounding box center [635, 183] width 14 height 13
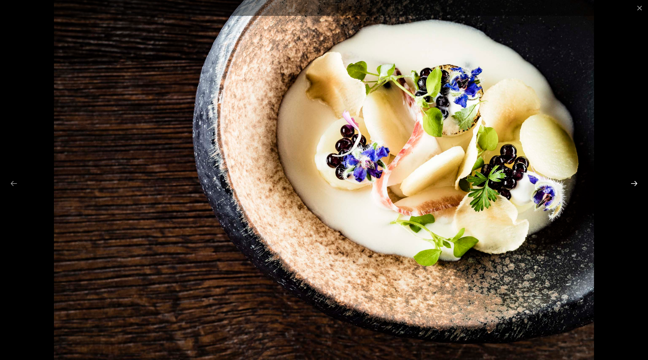
click at [633, 181] on button "Next slide" at bounding box center [635, 183] width 14 height 13
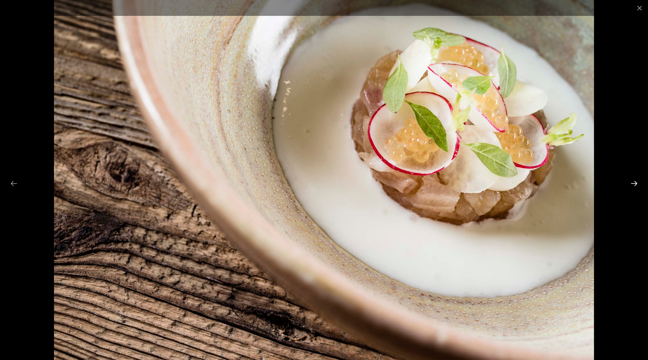
click at [633, 181] on button "Next slide" at bounding box center [635, 183] width 14 height 13
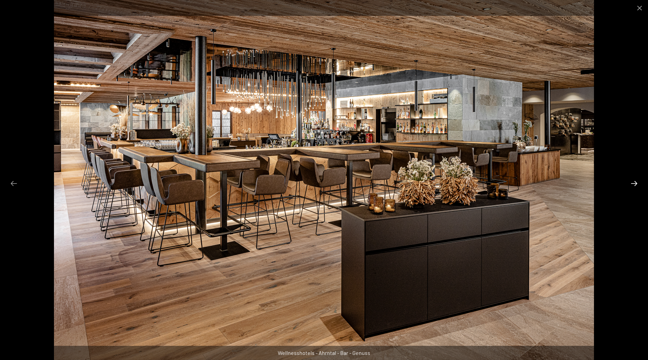
click at [633, 181] on button "Next slide" at bounding box center [635, 183] width 14 height 13
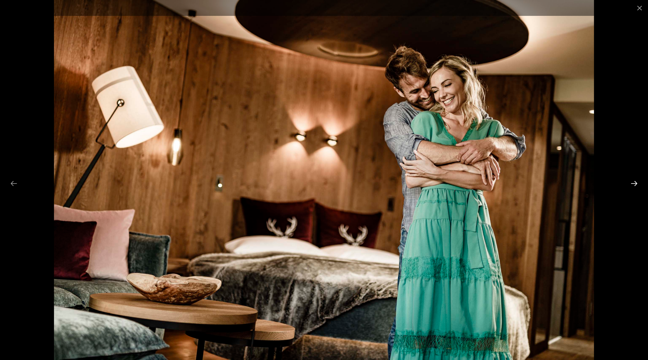
click at [633, 181] on button "Next slide" at bounding box center [635, 183] width 14 height 13
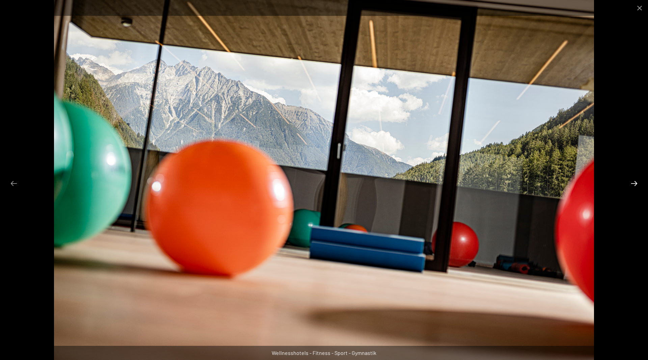
click at [633, 181] on button "Next slide" at bounding box center [635, 183] width 14 height 13
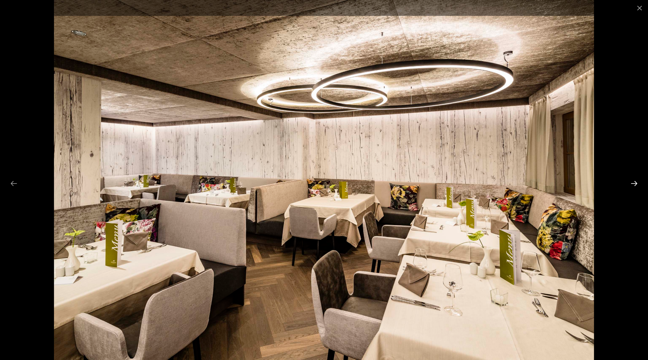
click at [633, 181] on button "Next slide" at bounding box center [635, 183] width 14 height 13
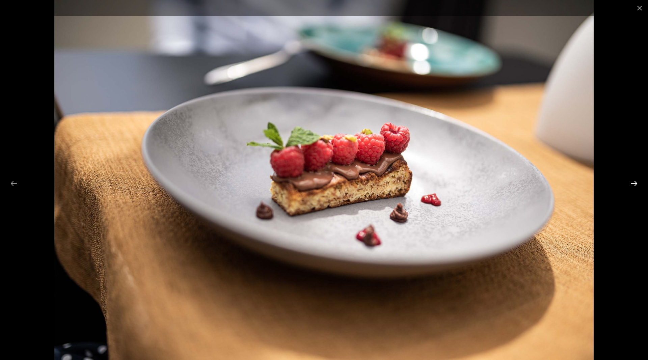
click at [633, 181] on button "Next slide" at bounding box center [635, 183] width 14 height 13
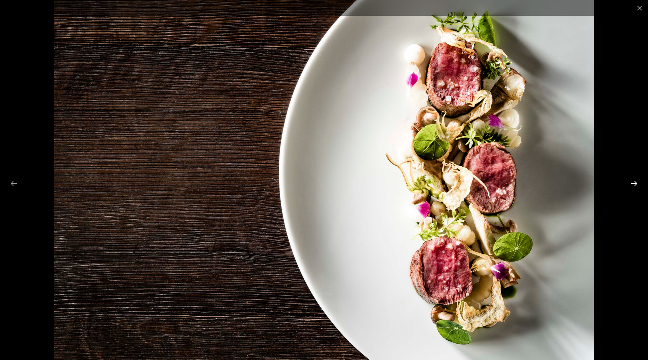
click at [633, 181] on button "Next slide" at bounding box center [635, 183] width 14 height 13
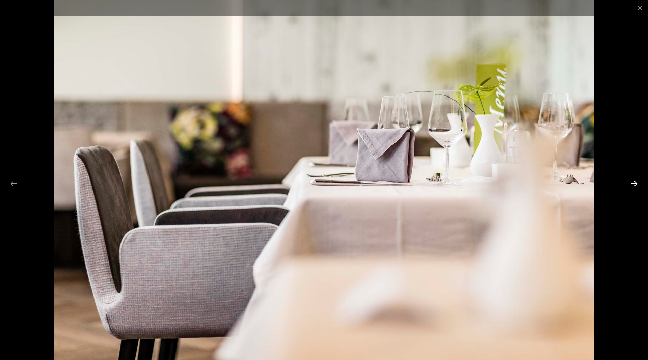
click at [633, 181] on button "Next slide" at bounding box center [635, 183] width 14 height 13
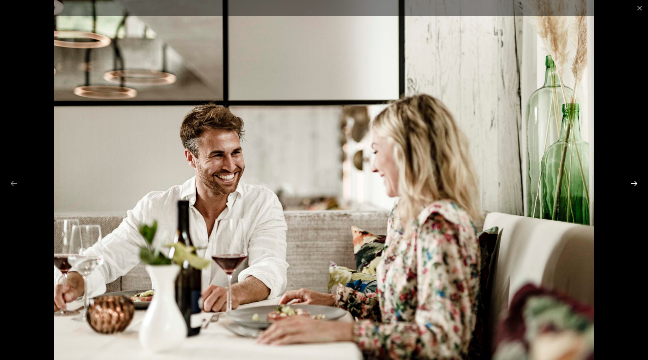
click at [633, 181] on button "Next slide" at bounding box center [635, 183] width 14 height 13
